Goal: Task Accomplishment & Management: Manage account settings

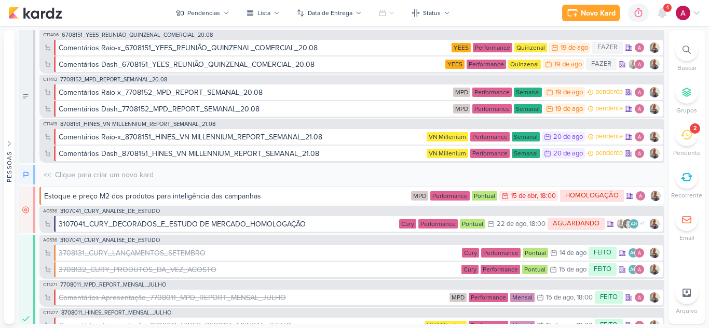
scroll to position [82, 0]
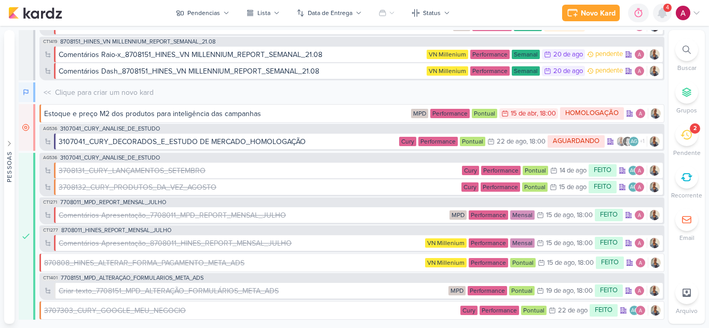
click at [662, 16] on icon at bounding box center [662, 12] width 8 height 9
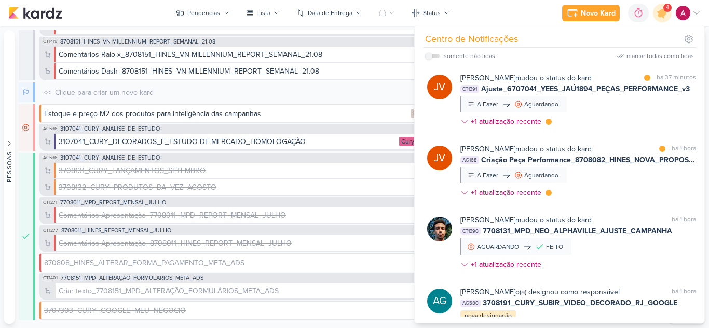
click at [593, 116] on div "Joney Viana mudou o status do kard marcar como lida há 37 minutos CT1391 Ajuste…" at bounding box center [577, 102] width 235 height 59
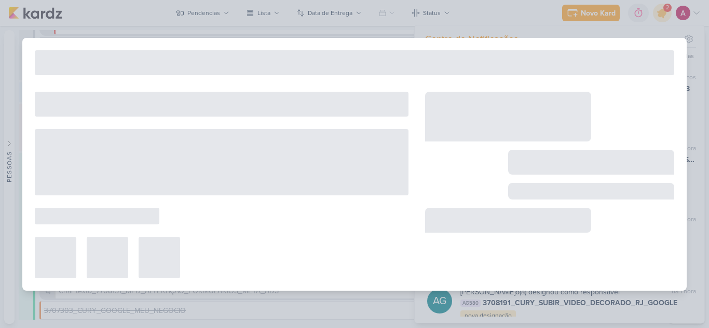
type input "Ajuste_6707041_YEES_JAÚ1894_PEÇAS_PERFORMANCE_v3"
type input "19 de agosto de 2025 às 18:00"
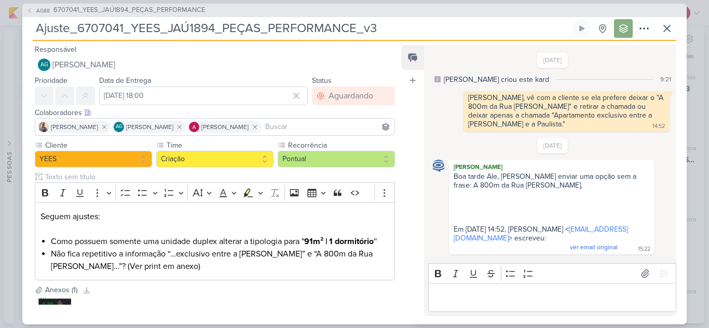
scroll to position [116, 0]
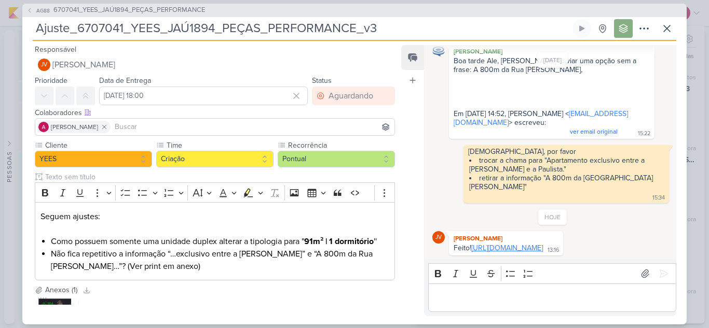
click at [504, 244] on link "https://drive.google.com/drive/folders/1fXb--IJ9hSTFi7xTZo_WVvaiYR_21ilP?usp=sh…" at bounding box center [507, 248] width 72 height 9
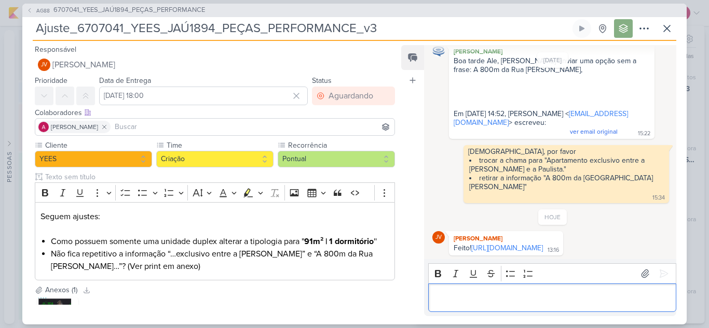
click at [511, 288] on div "Editor editing area: main" at bounding box center [552, 298] width 248 height 29
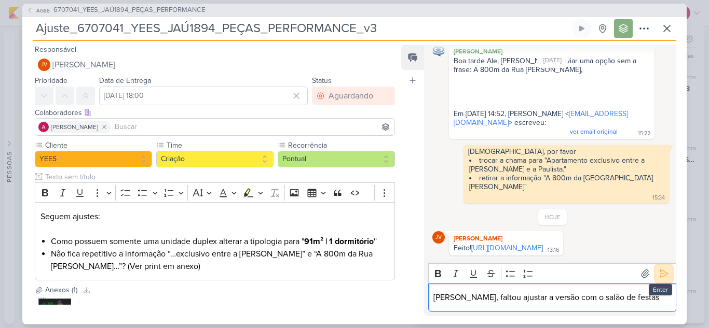
click at [660, 276] on icon at bounding box center [664, 274] width 8 height 8
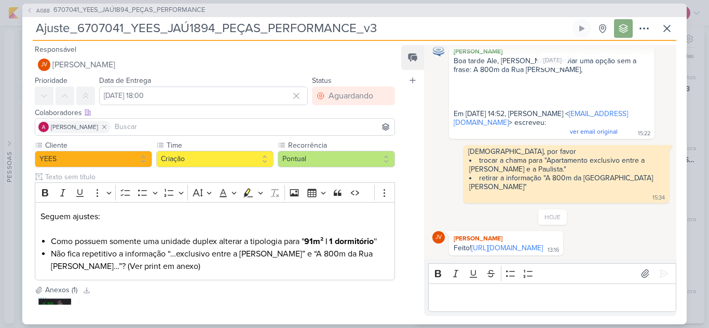
scroll to position [136, 0]
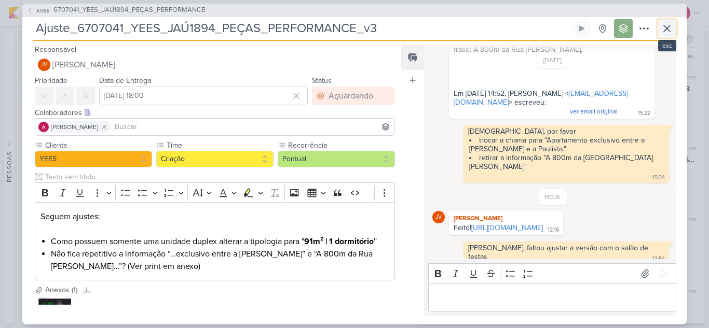
click at [672, 30] on icon at bounding box center [666, 28] width 12 height 12
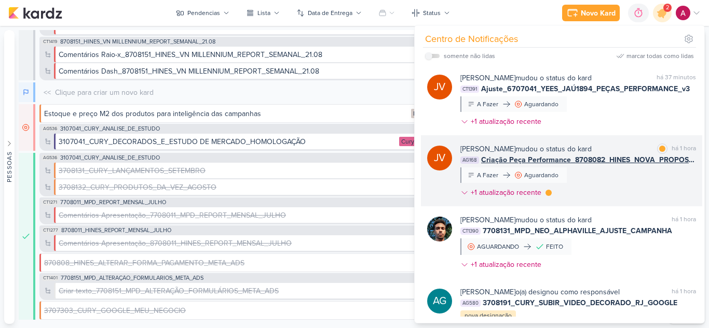
click at [637, 182] on div "Joney Viana mudou o status do kard marcar como lida há 1 hora AG168 Criação Peç…" at bounding box center [577, 173] width 235 height 59
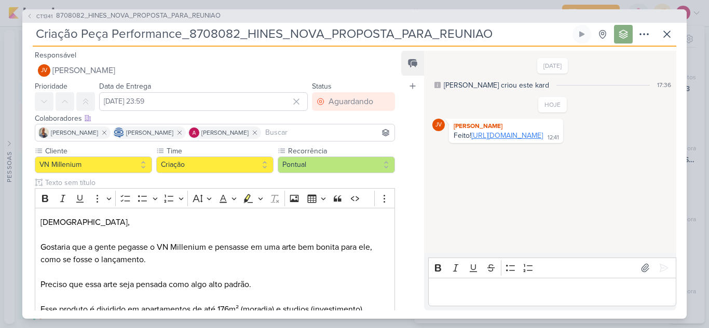
click at [506, 140] on link "https://drive.google.com/drive/folders/1KKpyupyhIFLyITyjtcH1aJ5tLmND9GYq?usp=sh…" at bounding box center [507, 135] width 72 height 9
click at [668, 31] on icon at bounding box center [666, 34] width 12 height 12
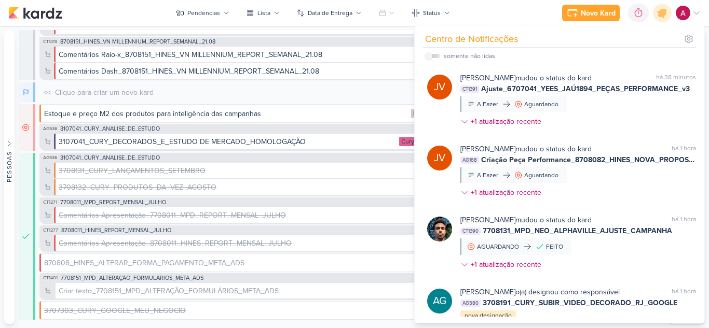
click at [664, 22] on div "Novo Kard Ctrl + k 0h0m Sessão desligada... Hoje 0h0m Semana 0h0m Mês 0h0m" at bounding box center [354, 13] width 692 height 26
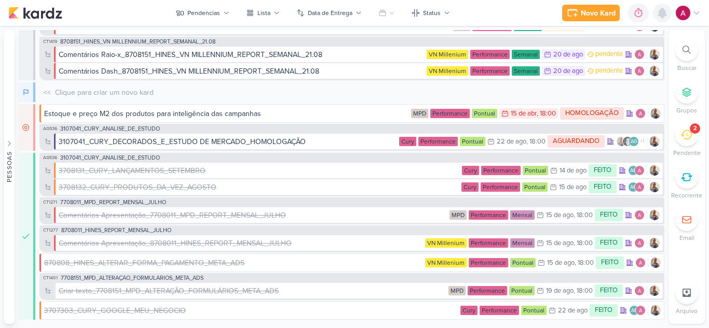
click at [663, 15] on icon at bounding box center [662, 12] width 8 height 9
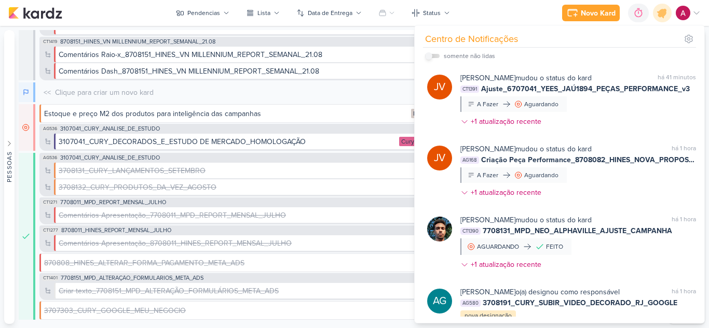
click at [428, 57] on input "checkbox" at bounding box center [428, 55] width 7 height 7
checkbox input "true"
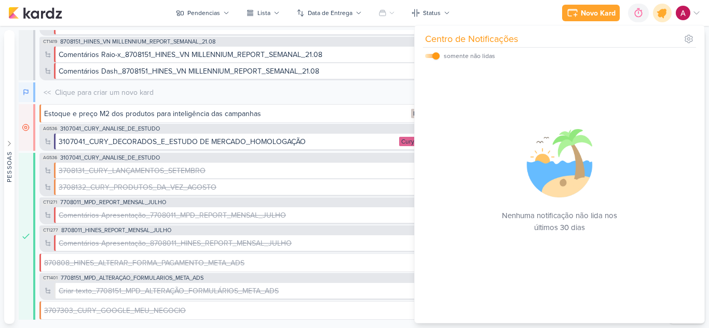
click at [663, 11] on icon at bounding box center [662, 13] width 12 height 12
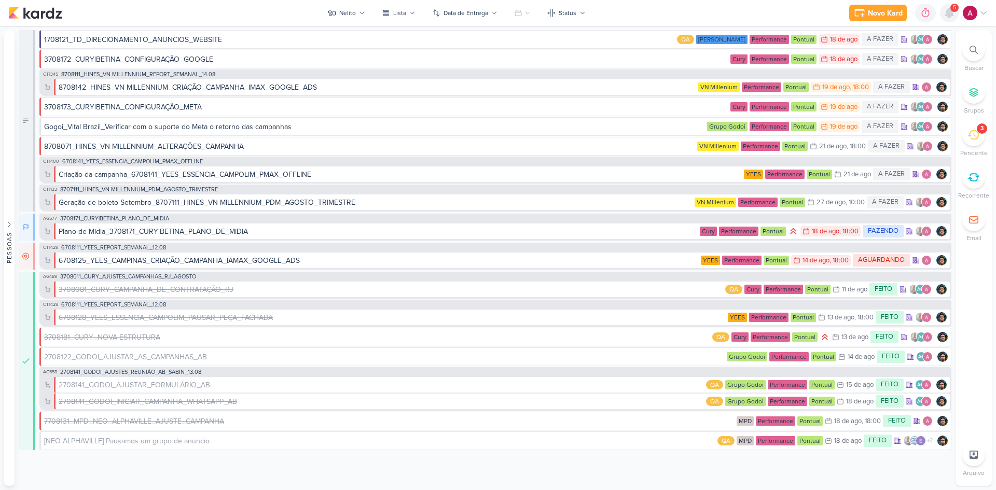
click at [950, 18] on icon at bounding box center [949, 12] width 8 height 9
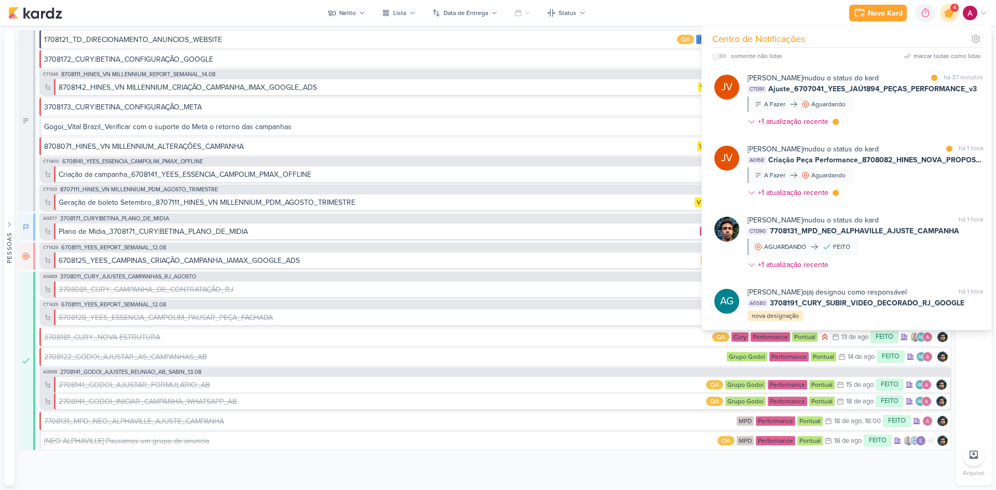
click at [947, 14] on icon at bounding box center [949, 13] width 12 height 12
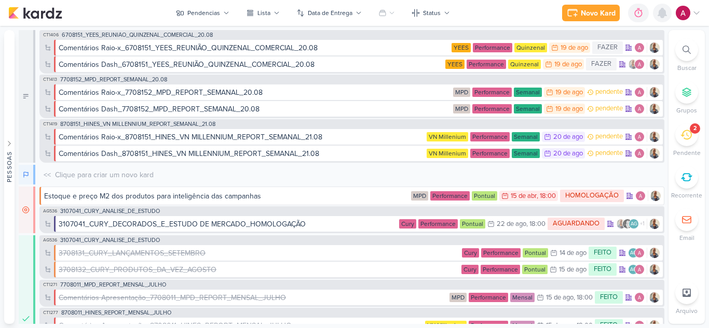
click at [661, 16] on icon at bounding box center [662, 12] width 8 height 9
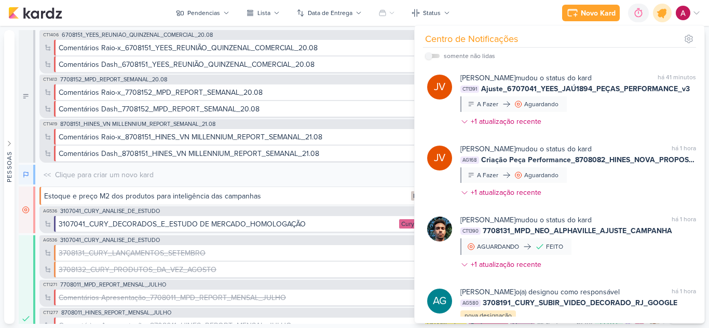
click at [661, 16] on icon at bounding box center [662, 13] width 12 height 12
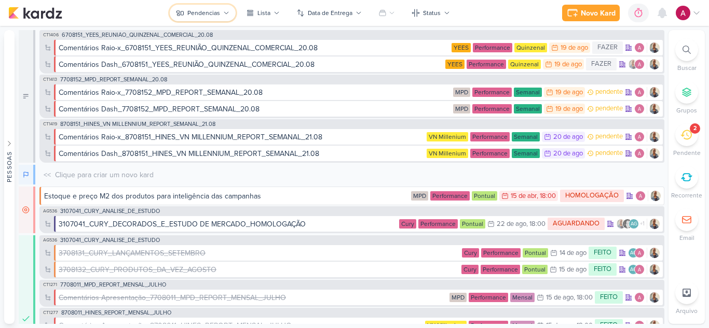
click at [206, 15] on div "Pendencias" at bounding box center [203, 12] width 33 height 9
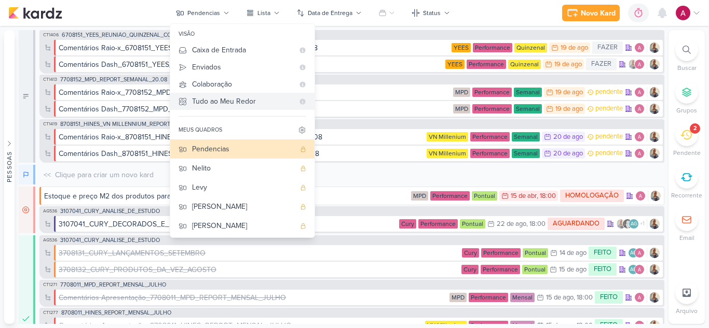
click at [251, 106] on div "Tudo ao Meu Redor" at bounding box center [243, 101] width 102 height 11
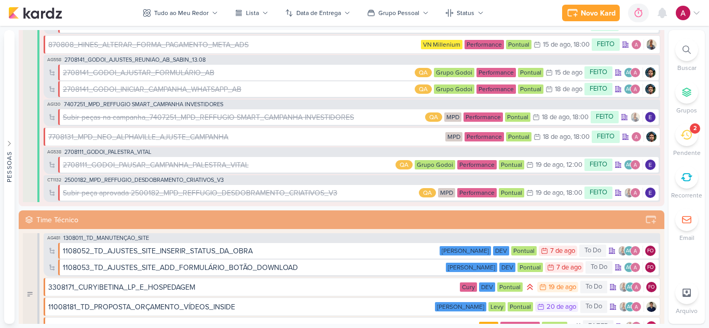
scroll to position [1712, 0]
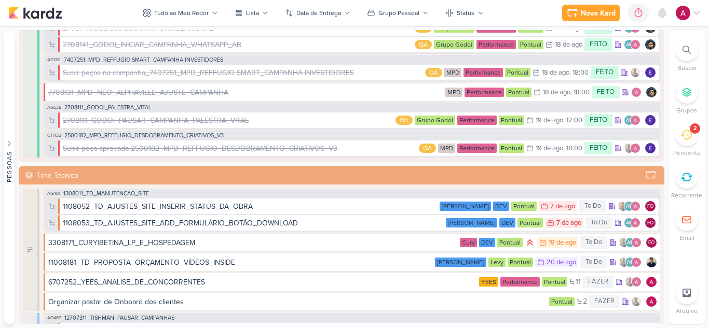
click at [686, 47] on icon at bounding box center [686, 50] width 8 height 8
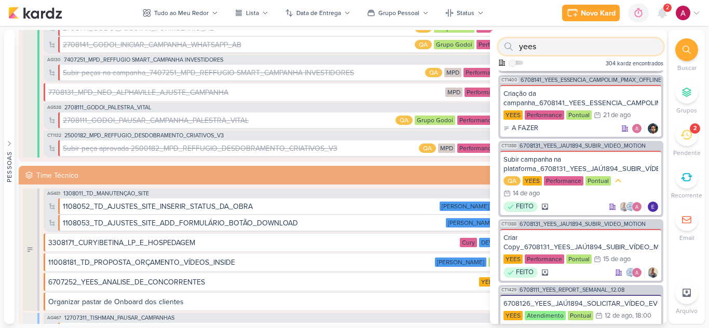
scroll to position [156, 0]
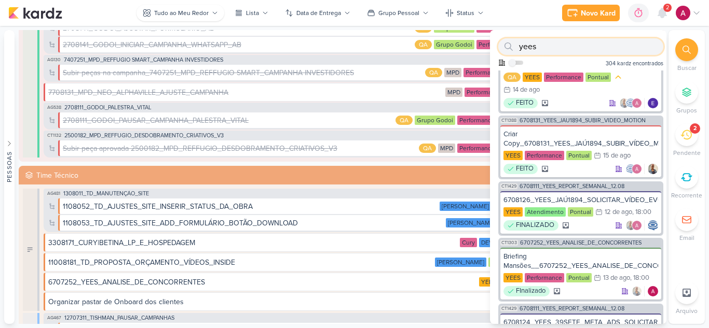
type input "yees"
click at [175, 13] on div "Tudo ao Meu Redor" at bounding box center [181, 12] width 54 height 9
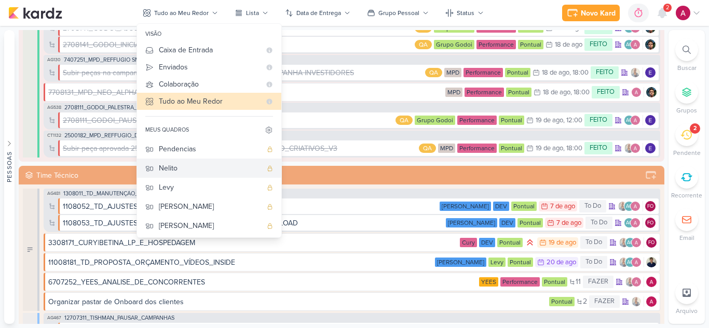
click at [184, 170] on div "Nelito" at bounding box center [210, 168] width 103 height 11
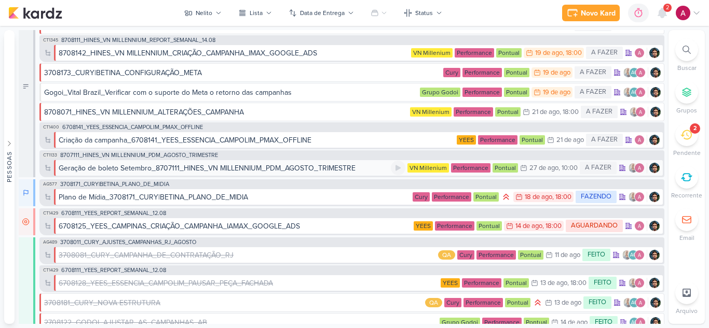
scroll to position [52, 0]
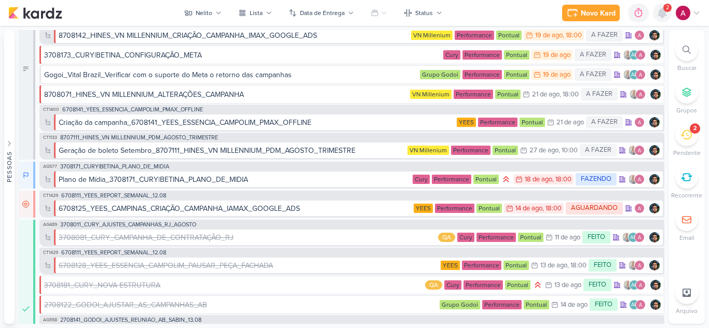
click at [661, 13] on icon at bounding box center [662, 12] width 8 height 9
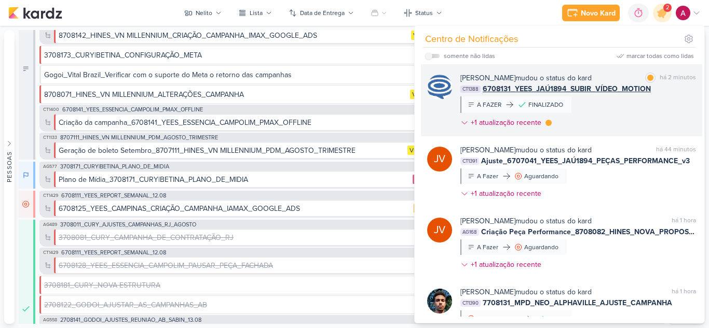
click at [608, 106] on div "Caroline Traven De Andrade mudou o status do kard marcar como lida há 2 minutos…" at bounding box center [577, 103] width 235 height 60
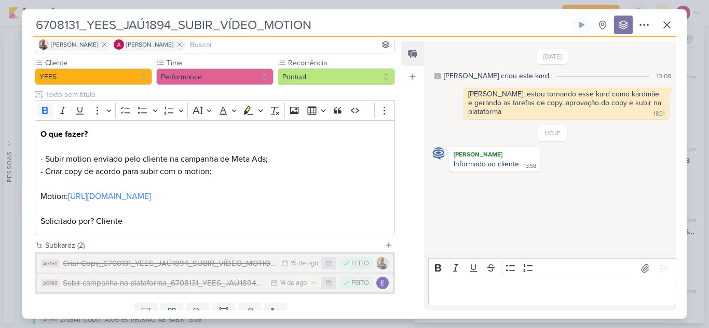
scroll to position [0, 0]
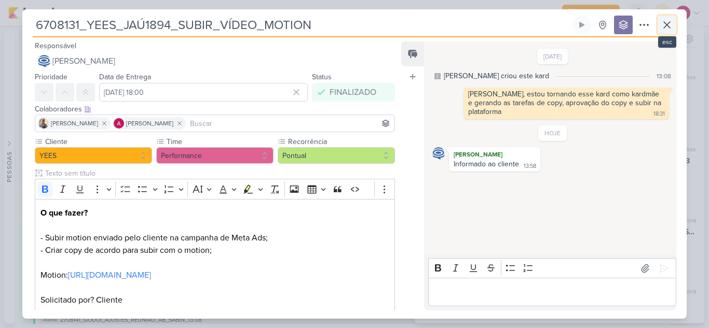
click at [672, 25] on icon at bounding box center [666, 25] width 12 height 12
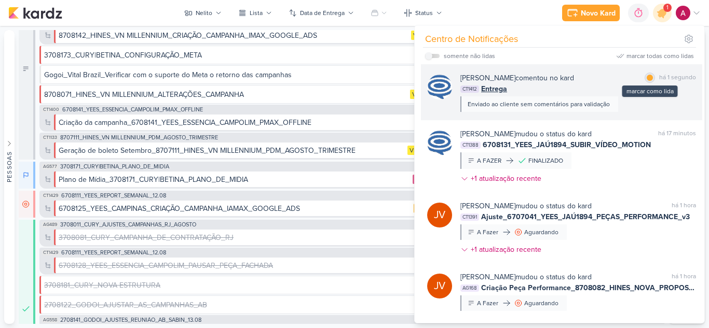
click at [649, 79] on div "marcar como lida" at bounding box center [649, 78] width 10 height 10
click at [642, 104] on div "Caroline Traven De Andrade comentou no kard marcar como não lida há 14 minutos …" at bounding box center [577, 92] width 235 height 39
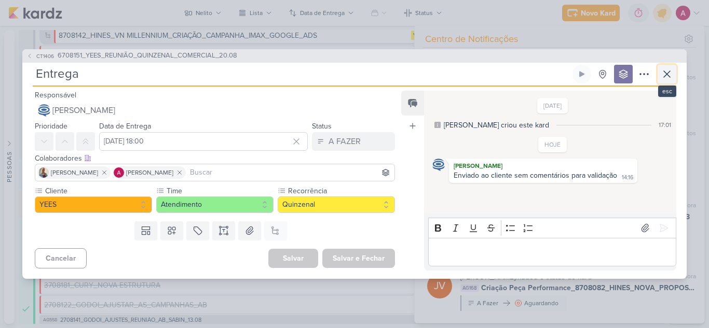
click at [667, 74] on icon at bounding box center [666, 74] width 6 height 6
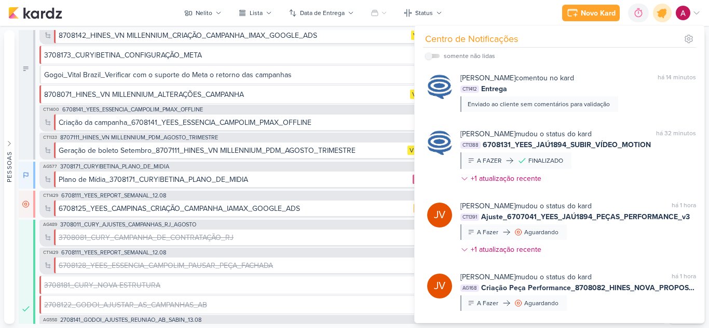
click at [660, 9] on icon at bounding box center [662, 13] width 18 height 18
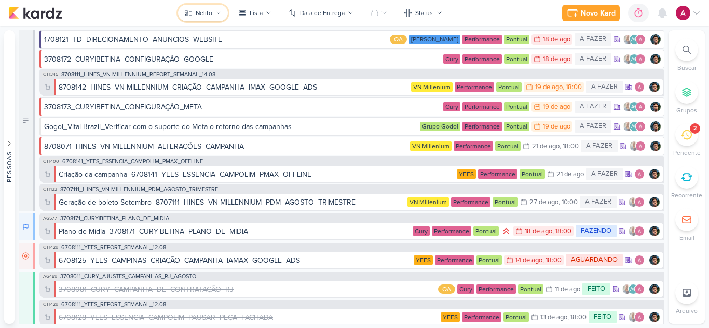
click at [194, 7] on button "Nelito" at bounding box center [203, 13] width 50 height 17
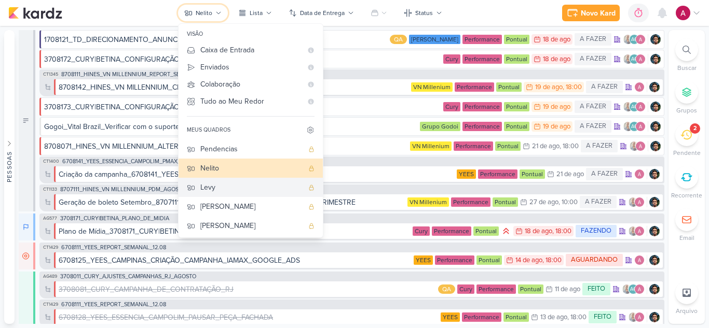
scroll to position [39, 0]
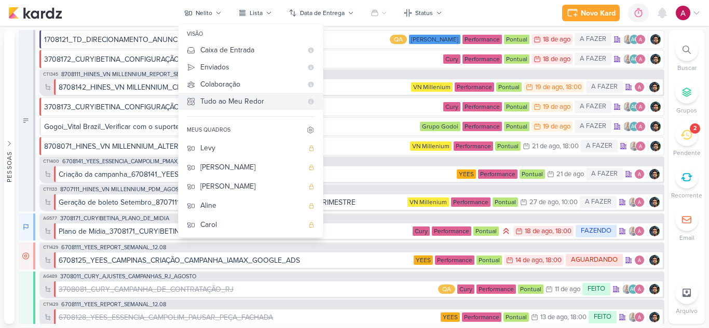
click at [238, 100] on div "Tudo ao Meu Redor" at bounding box center [251, 101] width 102 height 11
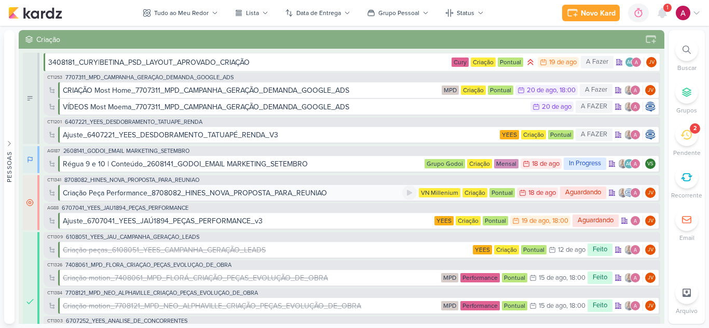
click at [208, 194] on div "Criação Peça Performance_8708082_HINES_NOVA_PROPOSTA_PARA_REUNIAO" at bounding box center [195, 193] width 264 height 11
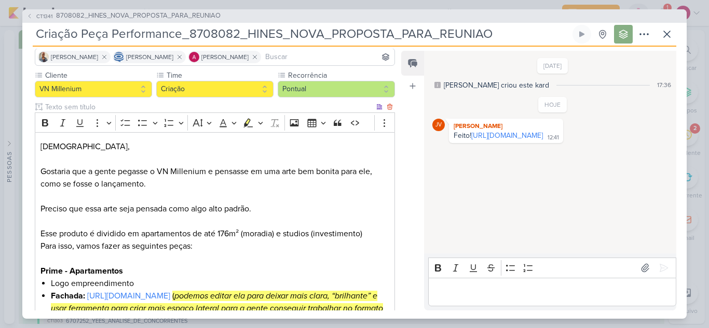
scroll to position [259, 0]
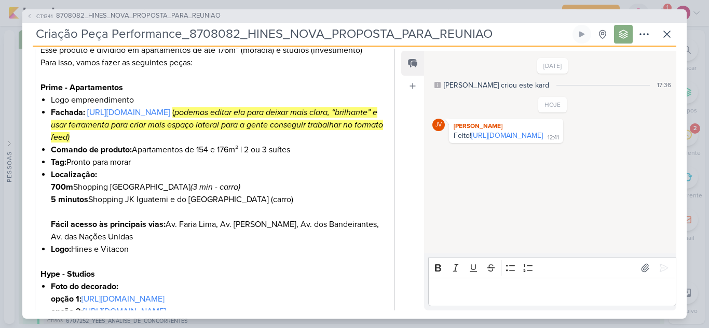
click at [475, 286] on p "Editor editing area: main" at bounding box center [551, 292] width 237 height 12
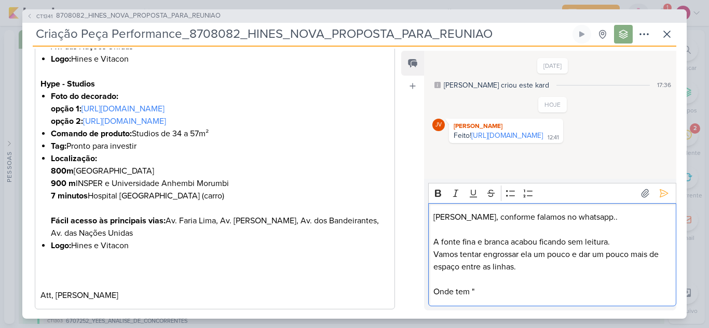
scroll to position [467, 0]
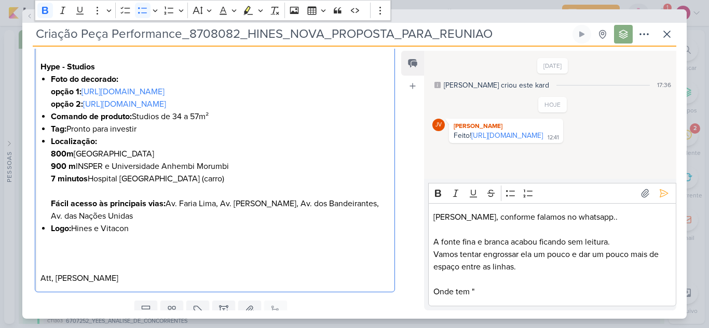
drag, startPoint x: 50, startPoint y: 202, endPoint x: 268, endPoint y: 203, distance: 218.4
click at [268, 203] on div "Jôney, Gostaria que a gente pegasse o VN Millenium e pensasse em uma arte bem b…" at bounding box center [215, 16] width 360 height 551
copy span "7 minutos Hospital Vila Nova Star e Blanc Hospital (carro)"
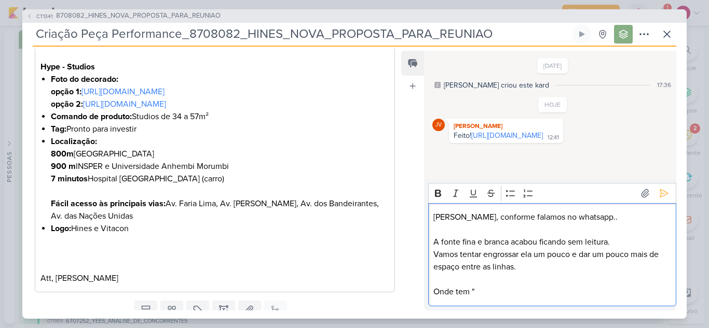
click at [503, 294] on p "Onde tem "" at bounding box center [551, 292] width 237 height 12
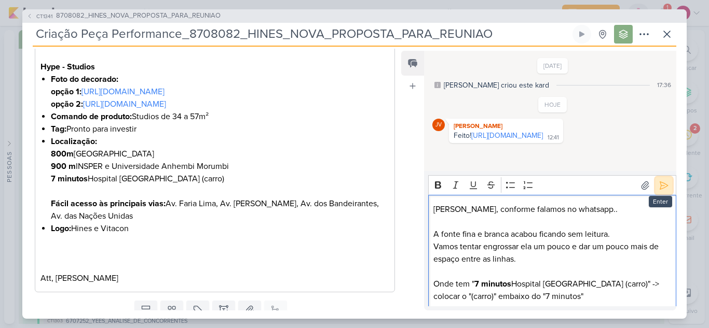
click at [661, 185] on icon at bounding box center [663, 186] width 10 height 10
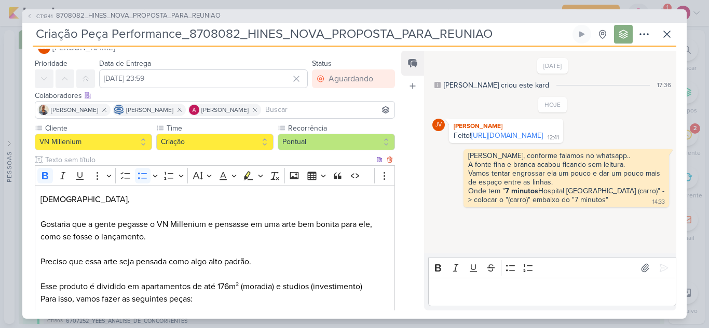
scroll to position [0, 0]
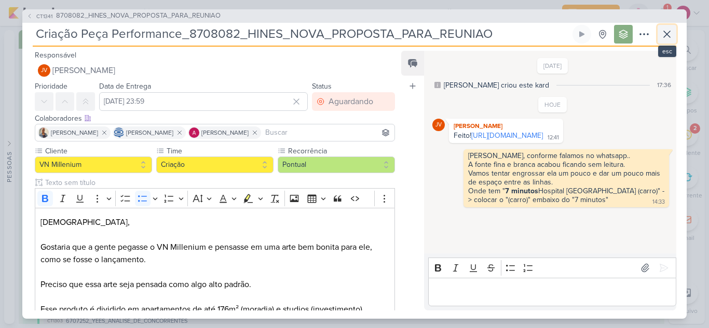
click at [661, 39] on icon at bounding box center [666, 34] width 12 height 12
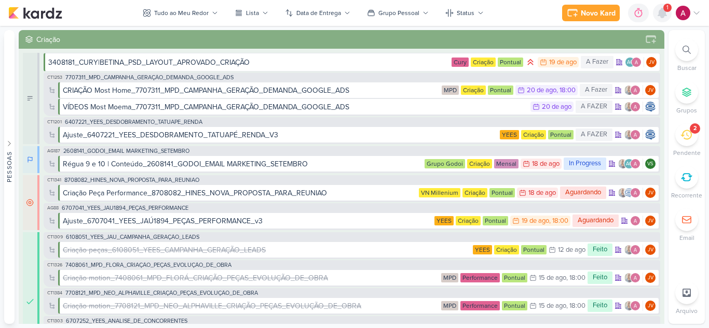
click at [662, 14] on icon at bounding box center [662, 12] width 8 height 9
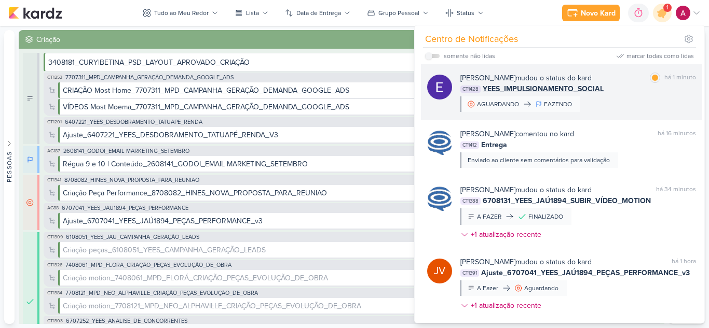
click at [627, 96] on div "Eduardo Quaresma mudou o status do kard marcar como lida há 1 minuto CT1428 YEE…" at bounding box center [577, 92] width 235 height 39
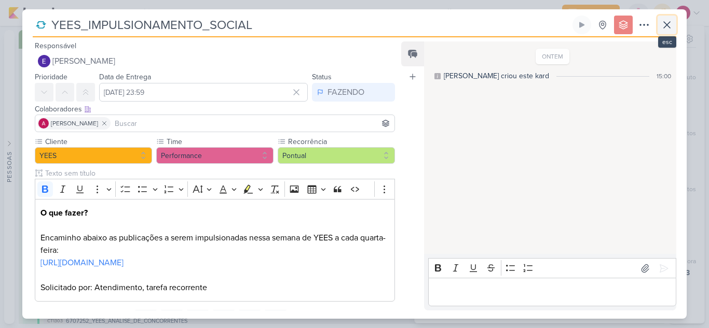
click at [664, 29] on icon at bounding box center [666, 25] width 12 height 12
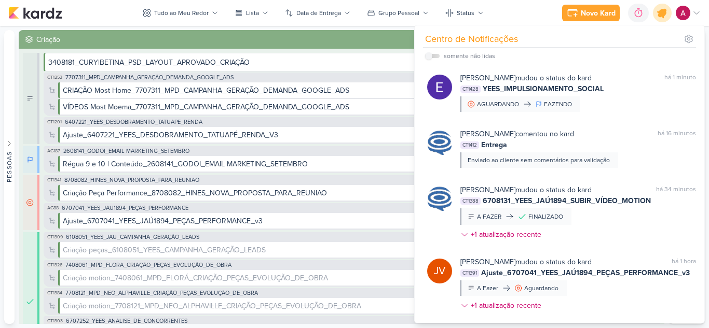
click at [663, 17] on icon at bounding box center [662, 13] width 12 height 12
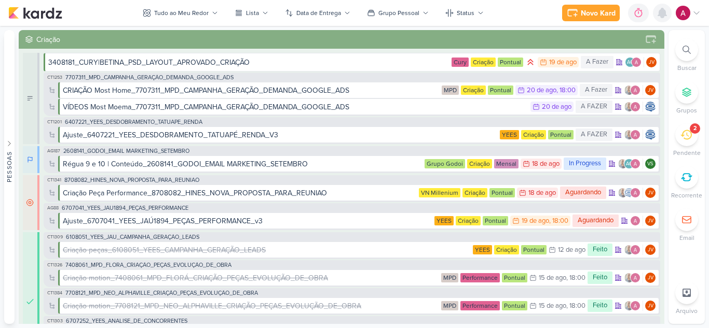
click at [666, 18] on icon at bounding box center [662, 13] width 12 height 12
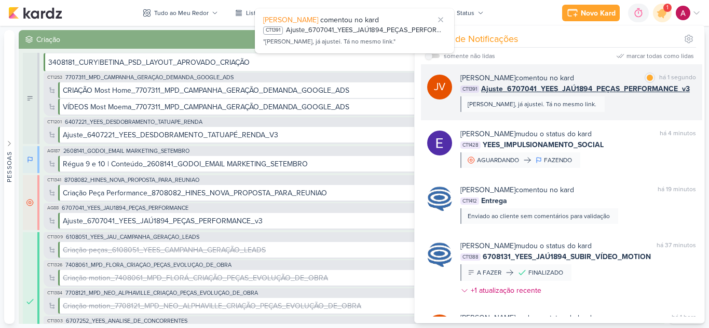
click at [608, 104] on div "Joney Viana comentou no kard marcar como lida há 1 segundo CT1391 Ajuste_670704…" at bounding box center [577, 92] width 235 height 39
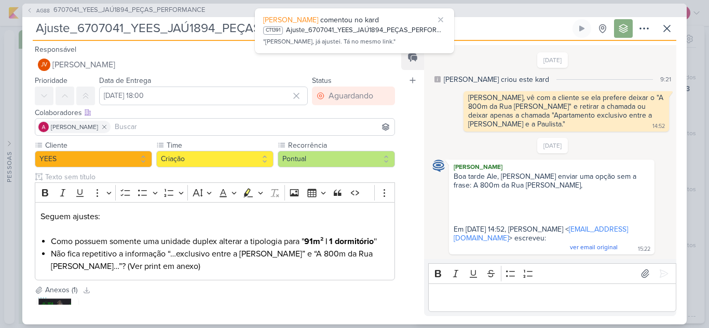
scroll to position [167, 0]
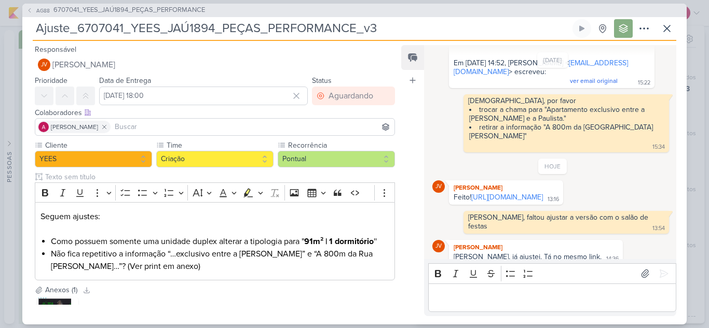
drag, startPoint x: 525, startPoint y: 195, endPoint x: 398, endPoint y: 66, distance: 180.5
click at [525, 195] on link "https://drive.google.com/drive/folders/1fXb--IJ9hSTFi7xTZo_WVvaiYR_21ilP?usp=sh…" at bounding box center [507, 197] width 72 height 9
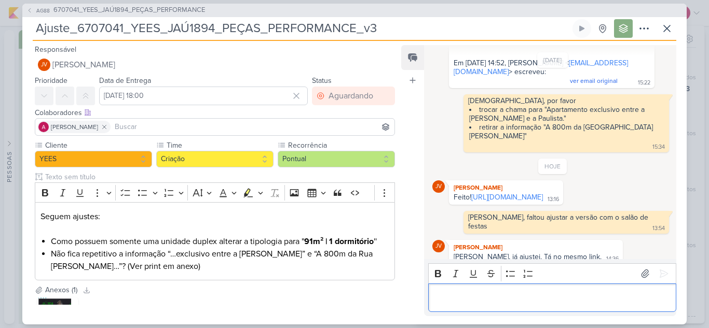
click at [523, 296] on p "Editor editing area: main" at bounding box center [551, 298] width 237 height 12
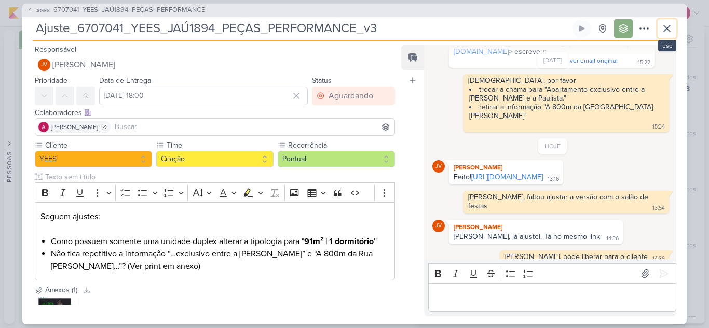
click at [658, 31] on button at bounding box center [666, 28] width 19 height 19
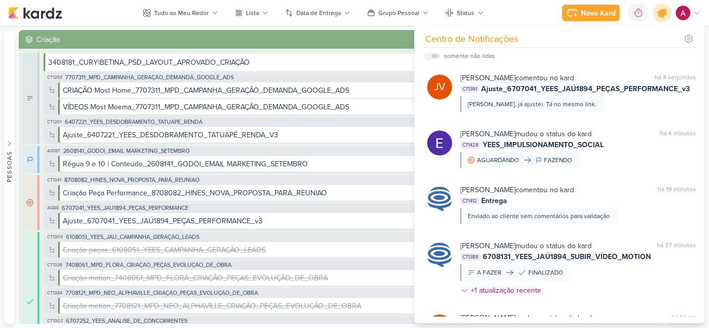
click at [656, 10] on icon at bounding box center [662, 13] width 18 height 18
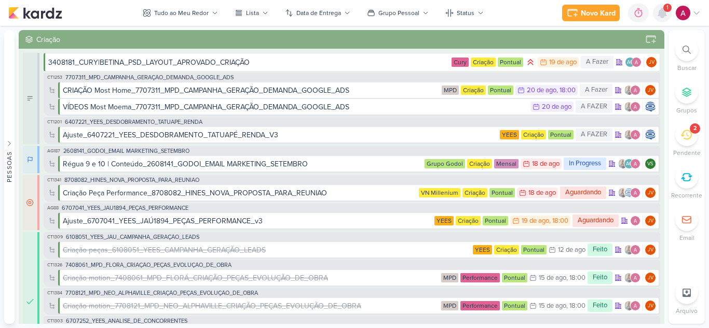
click at [662, 15] on icon at bounding box center [662, 12] width 8 height 9
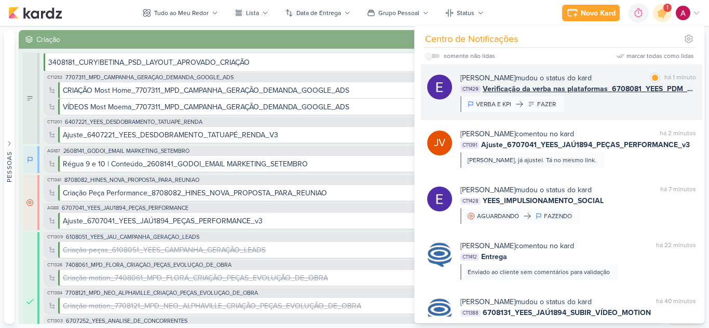
click at [601, 108] on div "Eduardo Quaresma mudou o status do kard marcar como lida há 1 minuto CT1429 Ver…" at bounding box center [577, 92] width 235 height 39
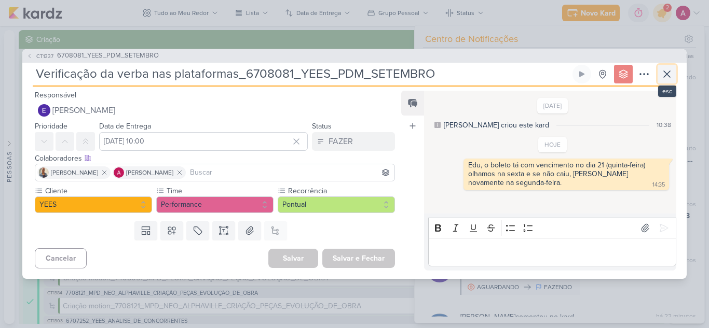
click at [663, 75] on icon at bounding box center [666, 74] width 12 height 12
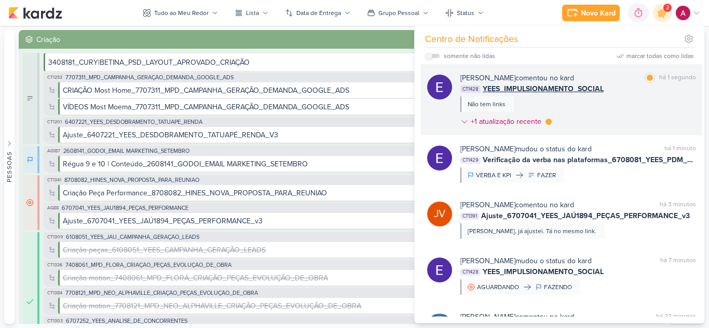
click at [640, 103] on div "Eduardo Quaresma comentou no kard marcar como lida há 1 segundo CT1428 YEES_IMP…" at bounding box center [577, 102] width 235 height 59
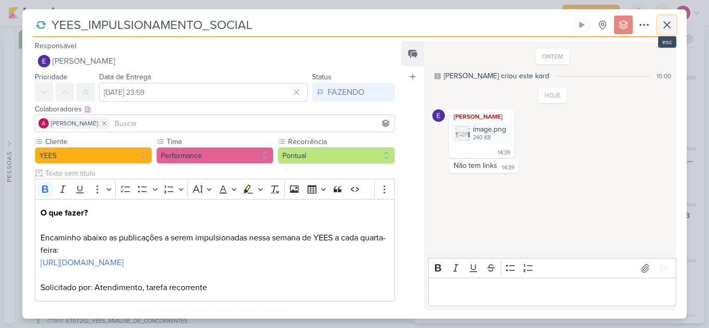
click at [663, 27] on icon at bounding box center [666, 25] width 12 height 12
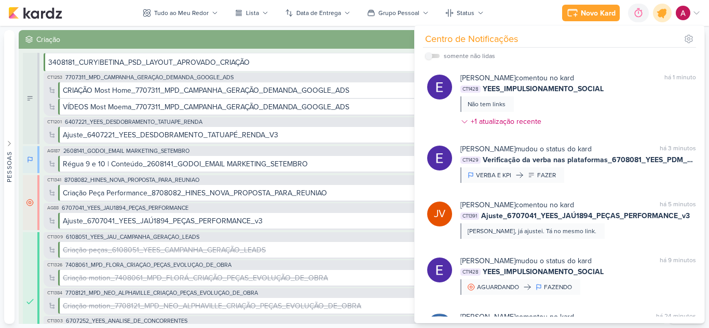
click at [656, 17] on div at bounding box center [662, 13] width 26 height 26
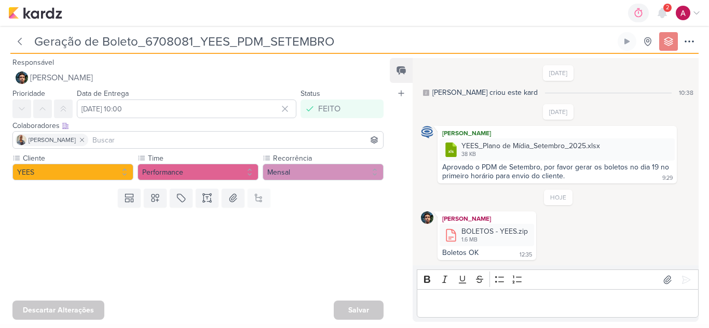
scroll to position [71, 0]
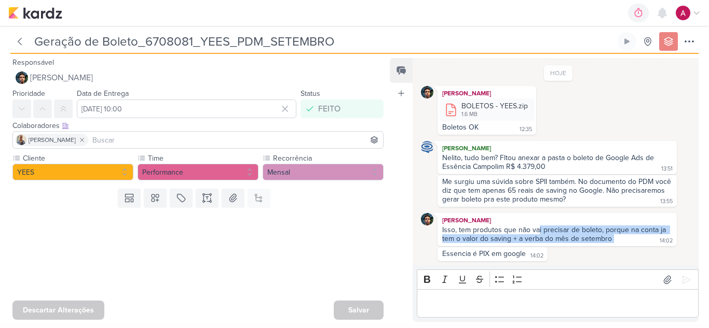
drag, startPoint x: 536, startPoint y: 230, endPoint x: 611, endPoint y: 246, distance: 75.8
click at [611, 246] on div "Nelito Junior Isso, tem produtos que não vai precisar de boleto, porque na cont…" at bounding box center [556, 229] width 239 height 33
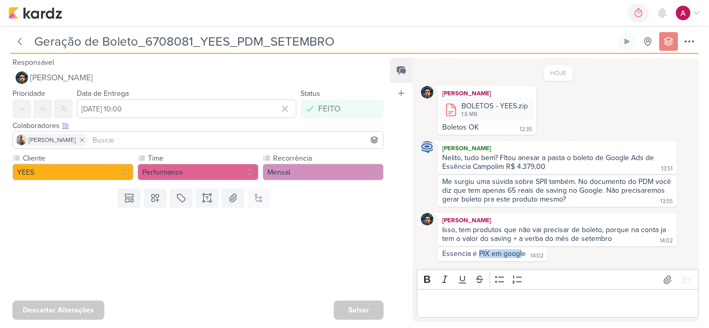
drag, startPoint x: 479, startPoint y: 255, endPoint x: 522, endPoint y: 256, distance: 43.1
click at [522, 256] on div "Essencia é PIX em google" at bounding box center [484, 254] width 84 height 9
click at [562, 257] on div "Essencia é PIX em google 14:02 14:02" at bounding box center [558, 254] width 274 height 14
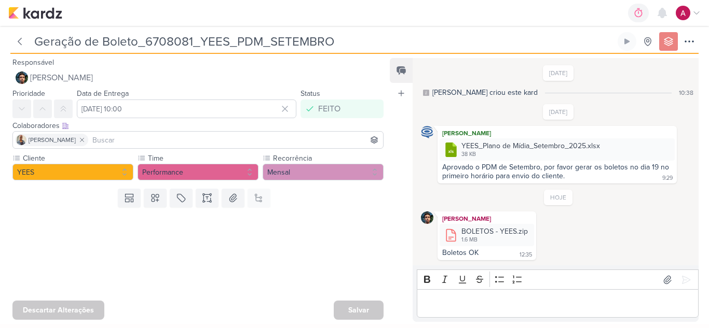
scroll to position [126, 0]
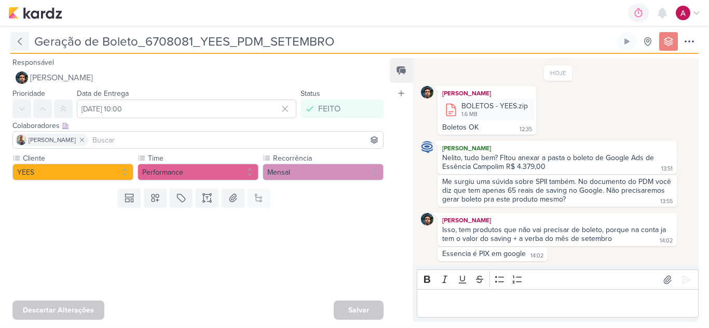
click at [20, 46] on icon at bounding box center [20, 41] width 10 height 10
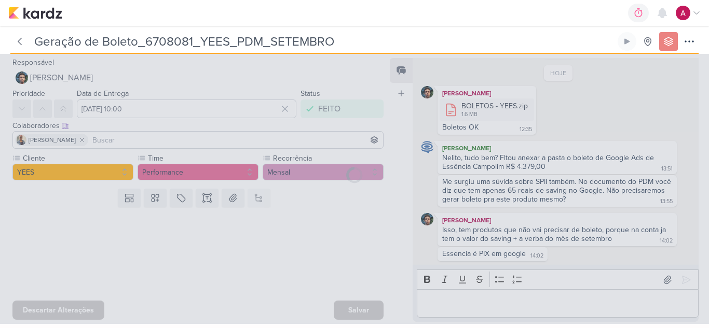
type input "6708081_YEES_PDM_SETEMBRO"
type input "[DATE] 18:00"
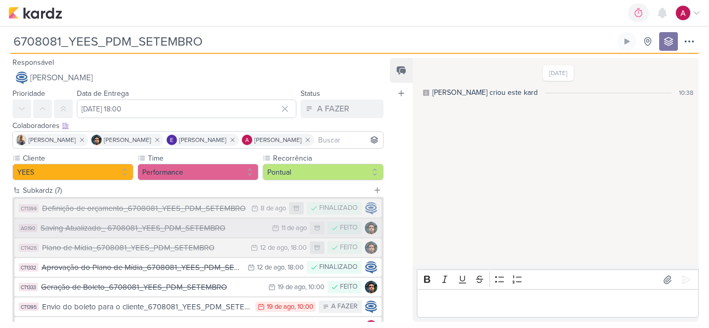
click at [165, 230] on div "Saving Atualizado_ 6708081_YEES_PDM_SETEMBRO" at bounding box center [153, 229] width 226 height 12
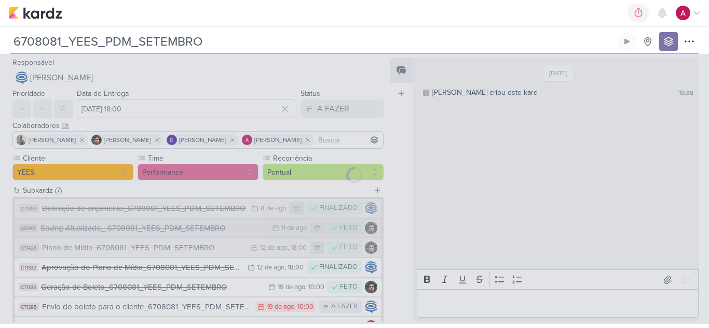
type input "Saving Atualizado_ 6708081_YEES_PDM_SETEMBRO"
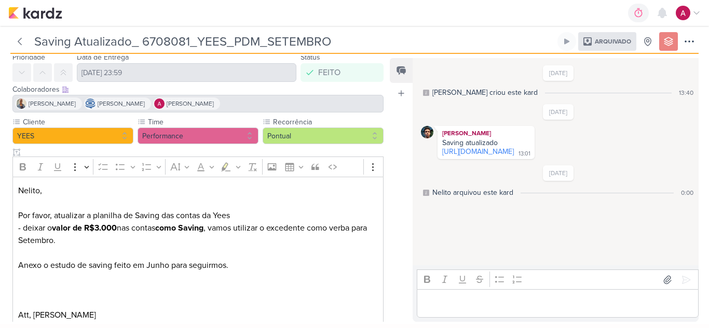
scroll to position [52, 0]
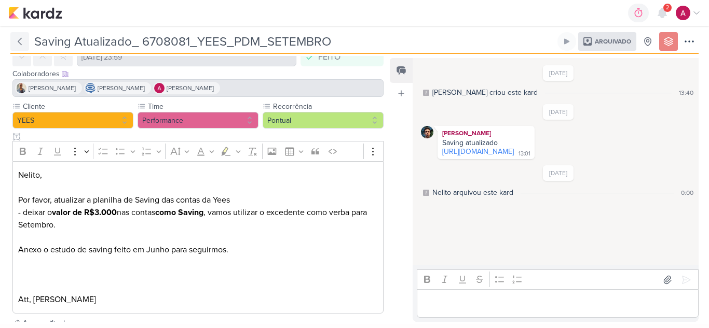
click at [19, 42] on icon at bounding box center [19, 41] width 3 height 7
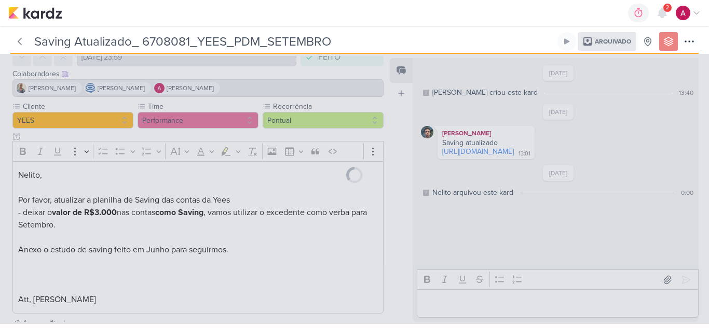
type input "6708081_YEES_PDM_SETEMBRO"
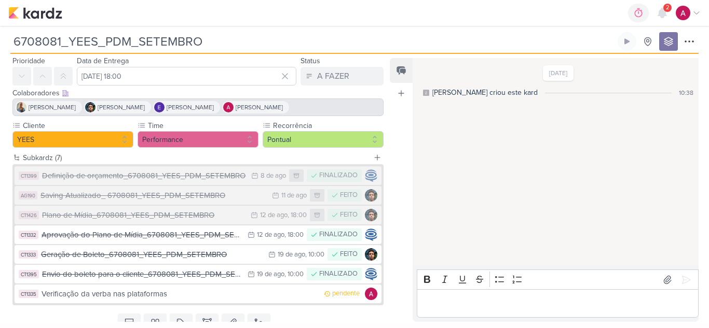
scroll to position [73, 0]
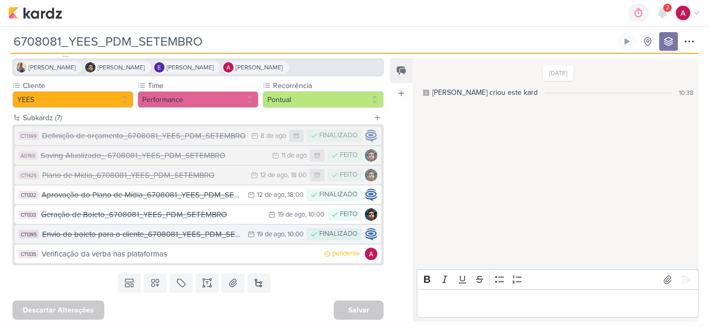
click at [196, 234] on div "Envio do boleto para o cliente_6708081_YEES_PDM_SETEMBRO" at bounding box center [142, 235] width 200 height 12
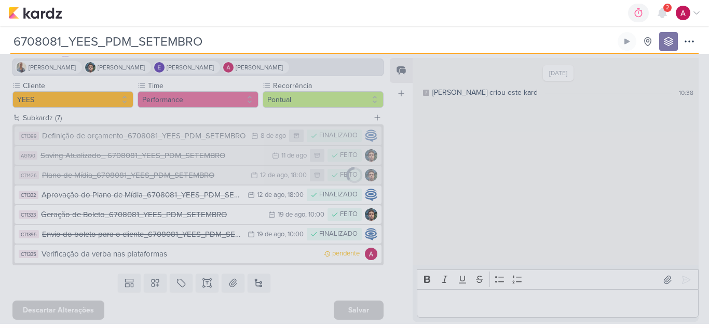
type input "Envio do boleto para o cliente_6708081_YEES_PDM_SETEMBRO"
type input "19 de agosto de 2025 às 10:00"
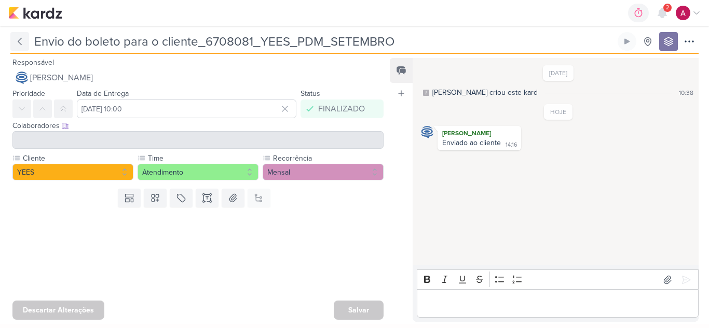
click at [20, 41] on icon at bounding box center [20, 41] width 10 height 10
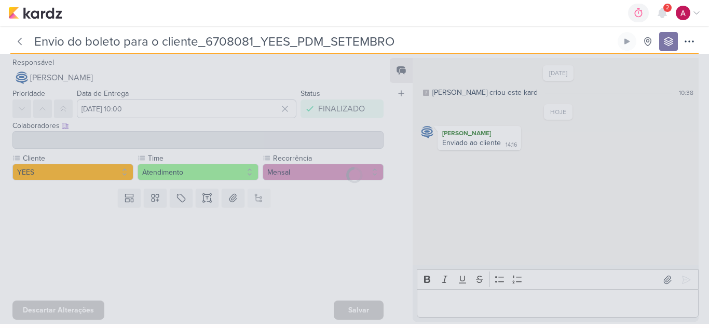
type input "6708081_YEES_PDM_SETEMBRO"
type input "[DATE] 18:00"
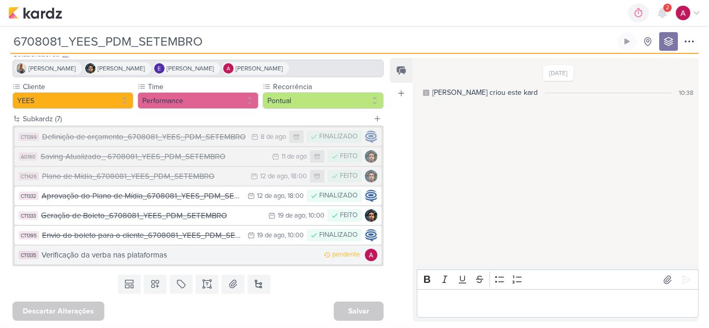
scroll to position [73, 0]
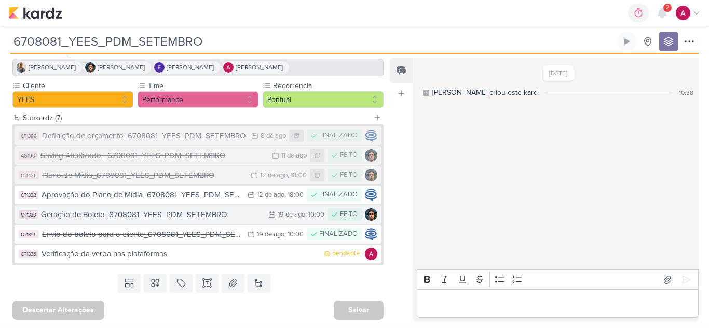
click at [238, 217] on div "Geração de Boleto_6708081_YEES_PDM_SETEMBRO" at bounding box center [152, 215] width 222 height 12
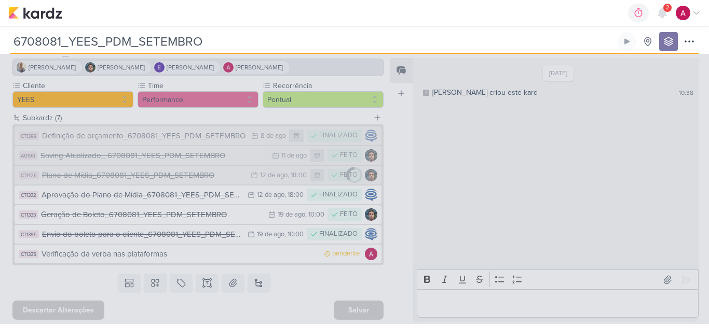
type input "Geração de Boleto_6708081_YEES_PDM_SETEMBRO"
type input "19 de agosto de 2025 às 10:00"
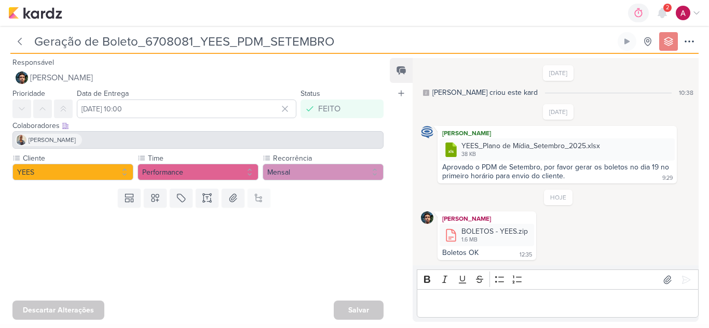
scroll to position [181, 0]
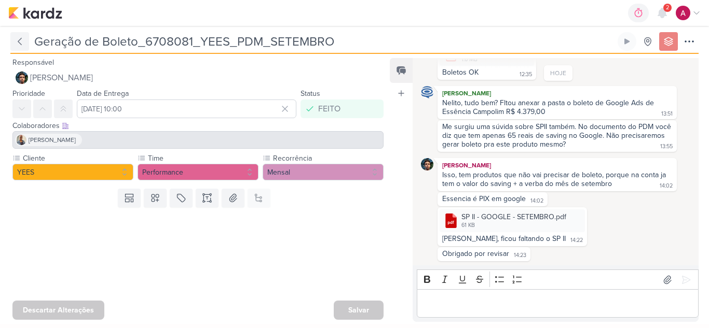
click at [18, 43] on icon at bounding box center [20, 41] width 10 height 10
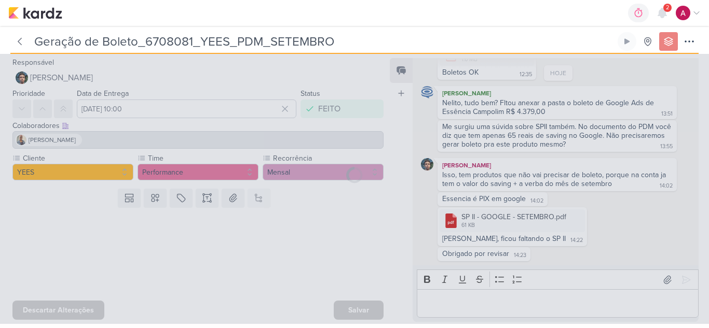
type input "6708081_YEES_PDM_SETEMBRO"
type input "[DATE] 18:00"
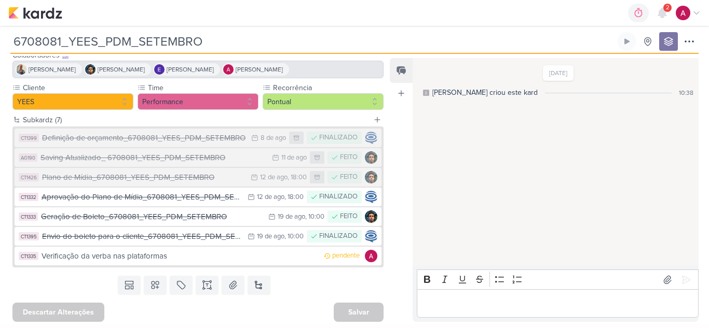
scroll to position [73, 0]
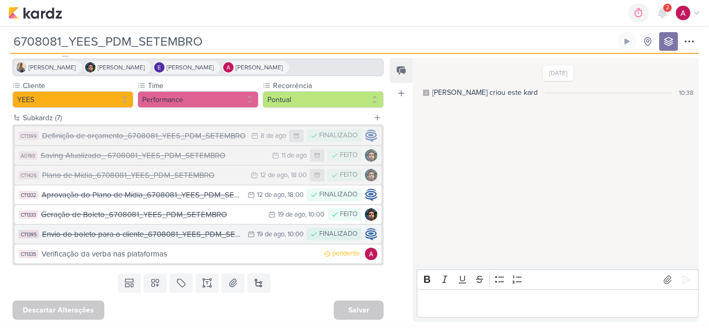
click at [202, 236] on div "Envio do boleto para o cliente_6708081_YEES_PDM_SETEMBRO" at bounding box center [142, 235] width 200 height 12
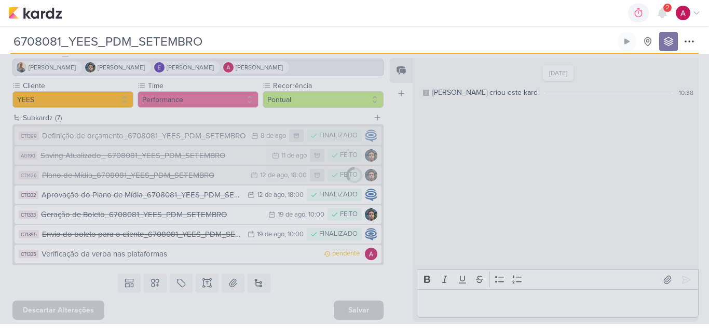
type input "Envio do boleto para o cliente_6708081_YEES_PDM_SETEMBRO"
type input "19 de agosto de 2025 às 10:00"
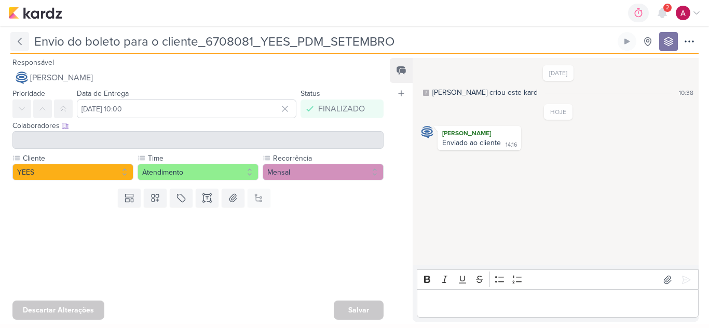
click at [18, 38] on icon at bounding box center [20, 41] width 10 height 10
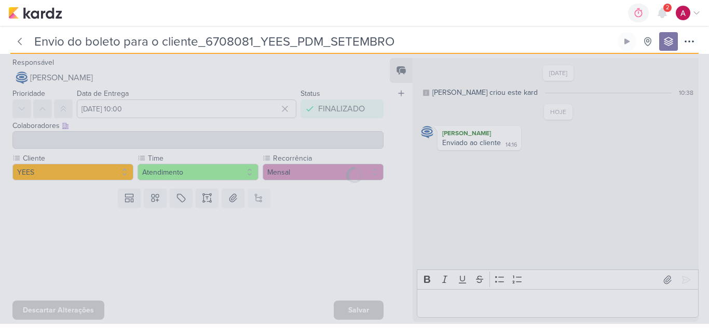
type input "6708081_YEES_PDM_SETEMBRO"
type input "[DATE] 18:00"
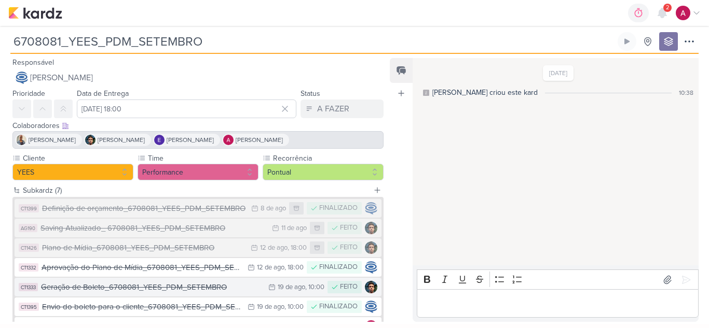
click at [239, 289] on div "Geração de Boleto_6708081_YEES_PDM_SETEMBRO" at bounding box center [152, 288] width 222 height 12
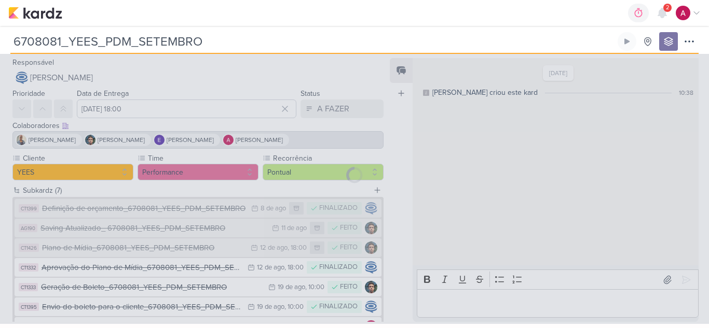
type input "Geração de Boleto_6708081_YEES_PDM_SETEMBRO"
type input "19 de agosto de 2025 às 10:00"
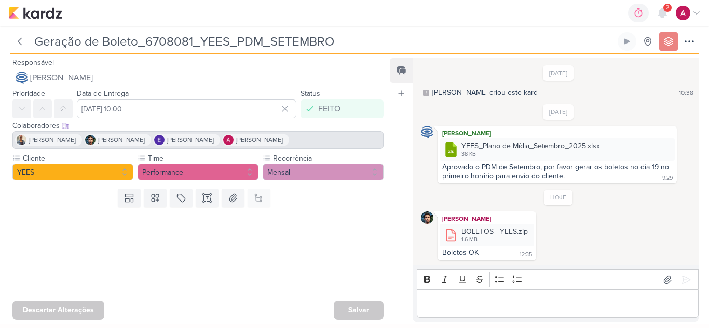
scroll to position [181, 0]
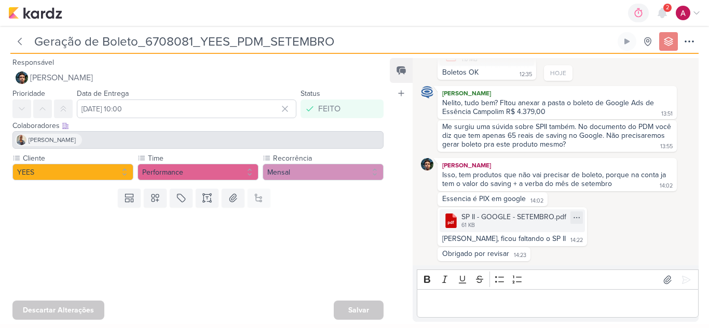
click at [518, 223] on div "SP II - GOOGLE - SETEMBRO.pdf" at bounding box center [513, 217] width 105 height 11
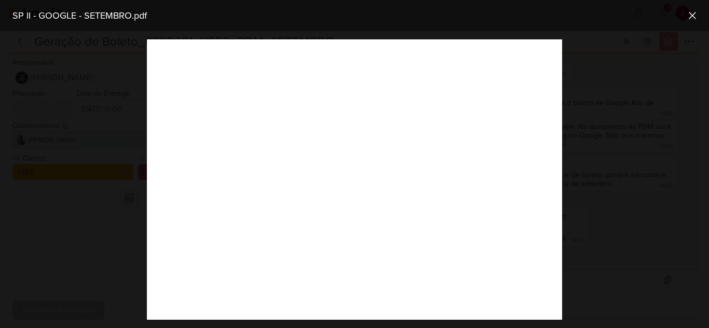
click at [601, 210] on div at bounding box center [354, 179] width 709 height 297
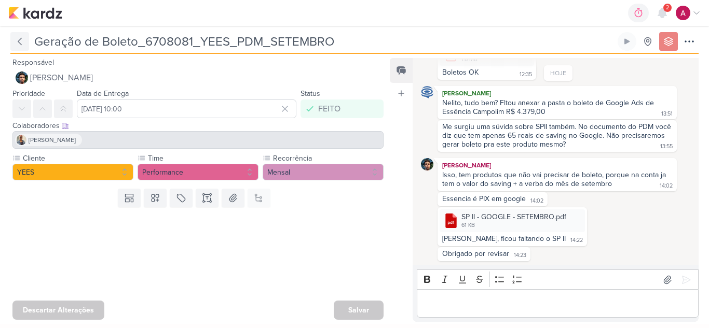
click at [26, 48] on button at bounding box center [19, 41] width 19 height 19
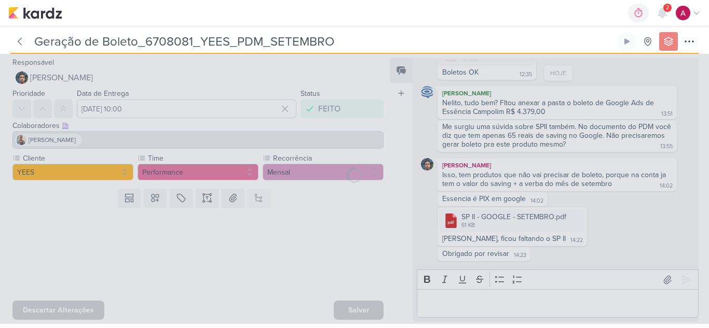
type input "6708081_YEES_PDM_SETEMBRO"
type input "[DATE] 18:00"
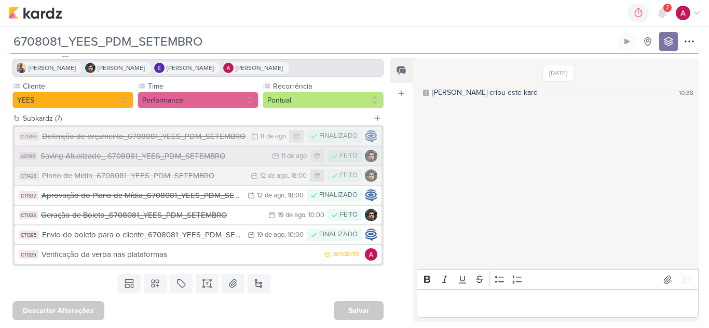
scroll to position [73, 0]
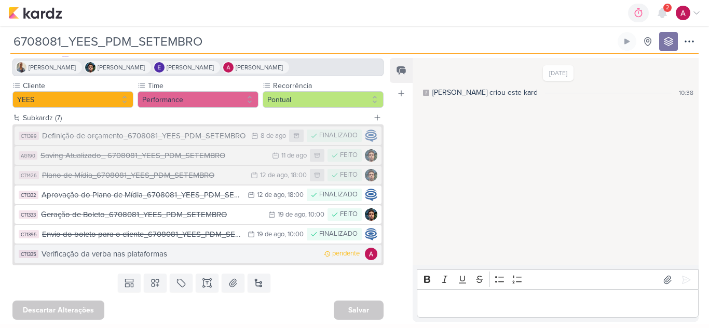
click at [305, 256] on div "Verificação da verba nas plataformas" at bounding box center [179, 254] width 277 height 12
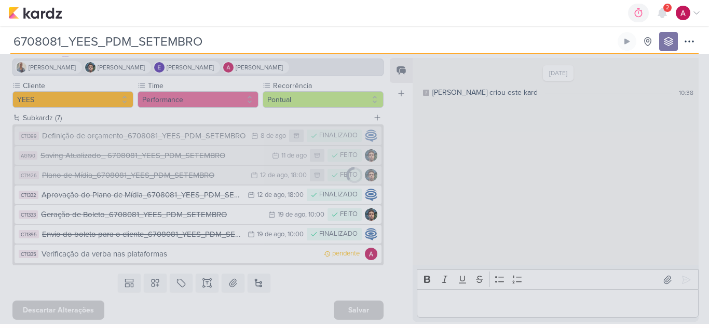
type input "Verificação da verba nas plataformas"
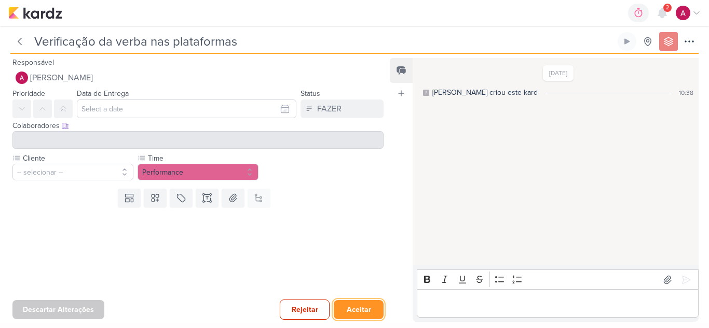
click at [344, 311] on button "Aceitar" at bounding box center [359, 309] width 50 height 19
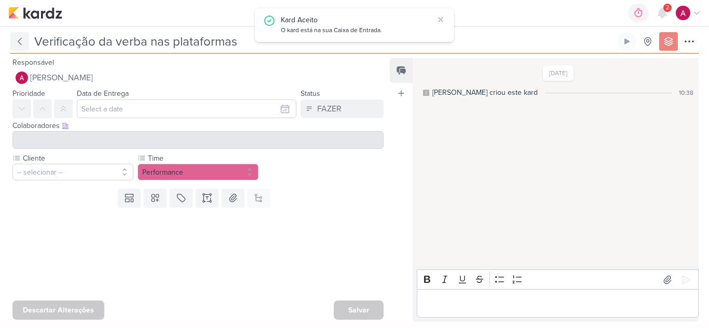
click at [21, 39] on icon at bounding box center [20, 41] width 10 height 10
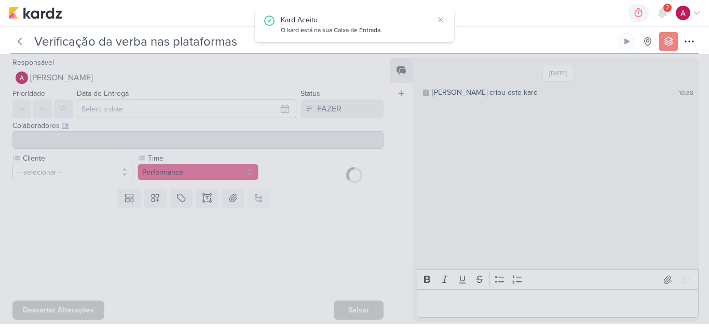
type input "6708081_YEES_PDM_SETEMBRO"
type input "[DATE] 18:00"
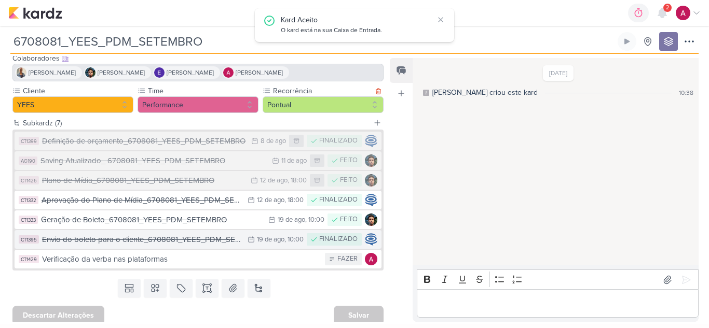
scroll to position [73, 0]
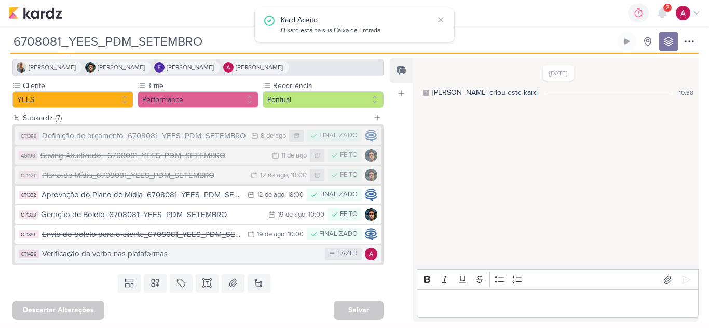
click at [301, 254] on div "Verificação da verba nas plataformas" at bounding box center [181, 254] width 278 height 12
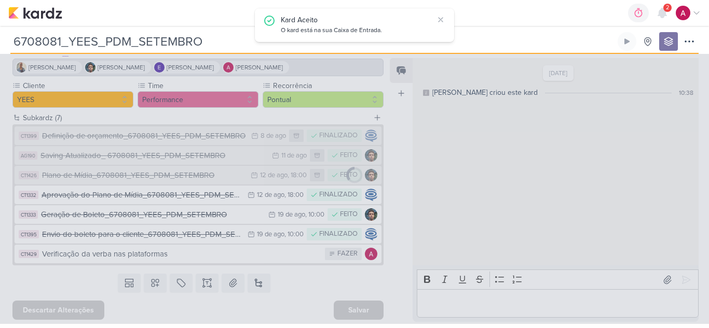
type input "Verificação da verba nas plataformas"
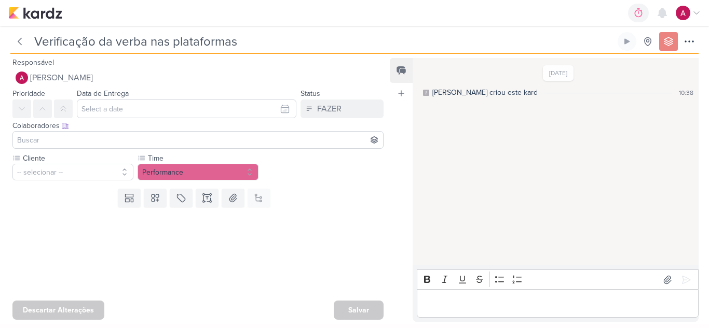
click at [93, 79] on span "[PERSON_NAME]" at bounding box center [61, 78] width 63 height 12
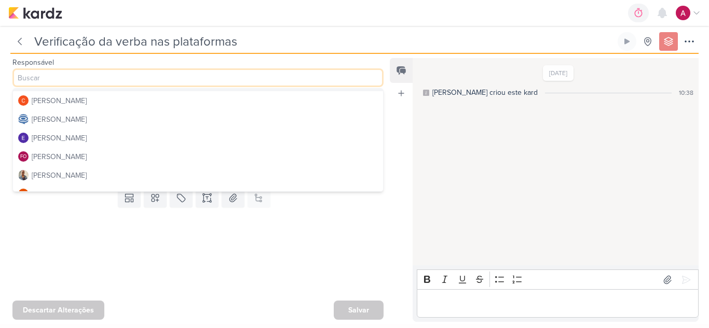
scroll to position [52, 0]
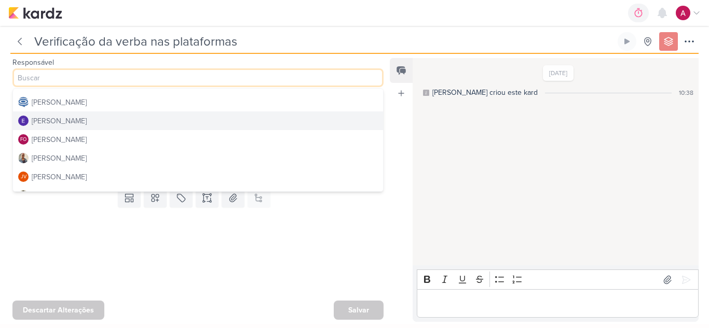
click at [79, 125] on div "[PERSON_NAME]" at bounding box center [59, 121] width 55 height 11
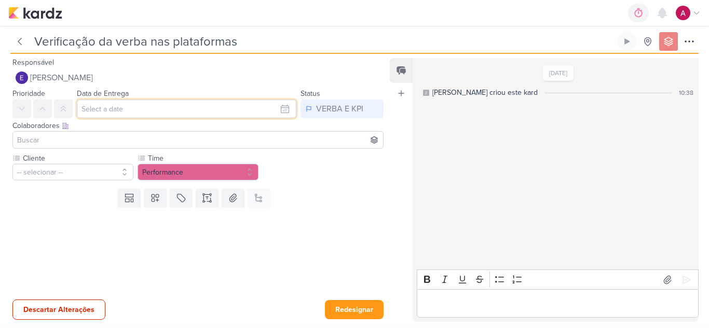
click at [108, 107] on input "text" at bounding box center [186, 109] width 219 height 19
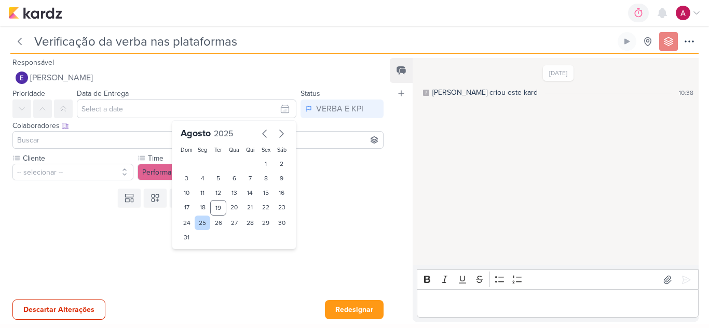
click at [199, 225] on div "25" at bounding box center [203, 223] width 16 height 15
type input "[DATE] 23:59"
click at [201, 254] on select "00 01 02 03 04 05 06 07 08 09 10 11 12 13 14 15 16 17 18 19 20 21 22 23" at bounding box center [202, 255] width 15 height 12
select select "10"
click at [195, 249] on select "00 01 02 03 04 05 06 07 08 09 10 11 12 13 14 15 16 17 18 19 20 21 22 23" at bounding box center [202, 255] width 15 height 12
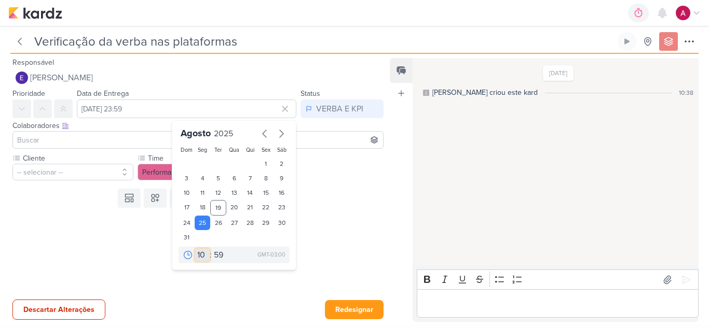
type input "[DATE] 10:59"
click at [214, 259] on select "00 05 10 15 20 25 30 35 40 45 50 55 59" at bounding box center [219, 255] width 15 height 12
select select "0"
click at [212, 249] on select "00 05 10 15 20 25 30 35 40 45 50 55 59" at bounding box center [219, 255] width 15 height 12
type input "[DATE] 10:00"
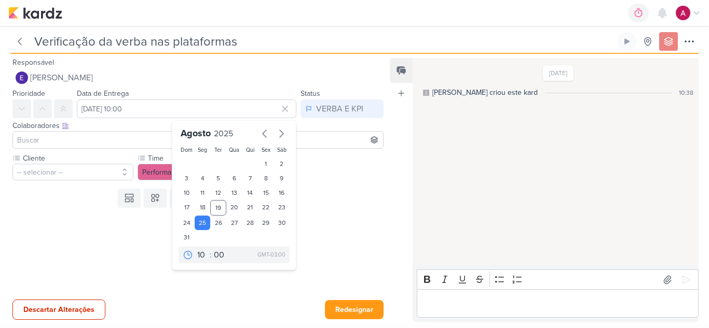
click at [105, 135] on input at bounding box center [198, 140] width 366 height 12
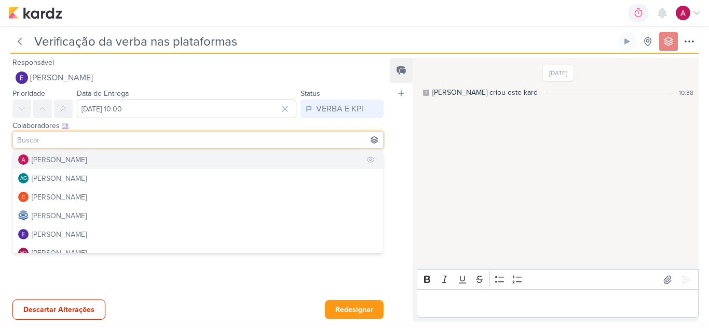
click at [96, 161] on button "[PERSON_NAME]" at bounding box center [198, 159] width 370 height 19
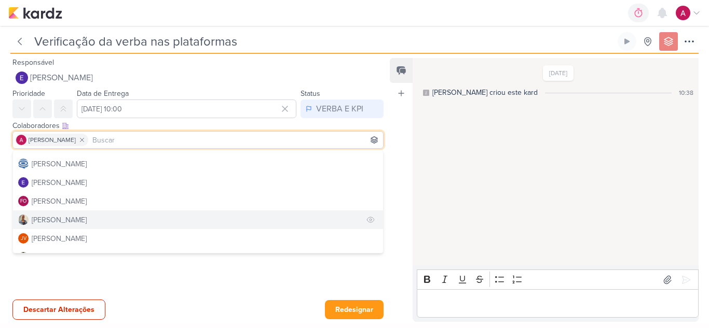
click at [60, 218] on div "[PERSON_NAME]" at bounding box center [59, 220] width 55 height 11
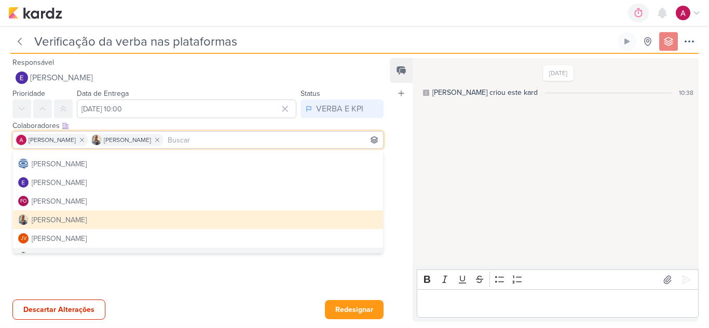
click at [119, 278] on div at bounding box center [193, 254] width 387 height 84
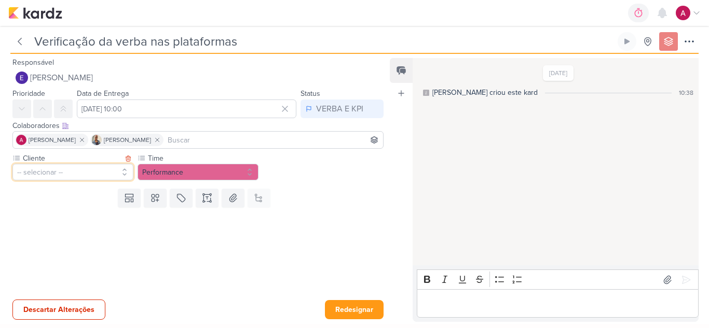
click at [73, 169] on button "-- selecionar --" at bounding box center [72, 172] width 121 height 17
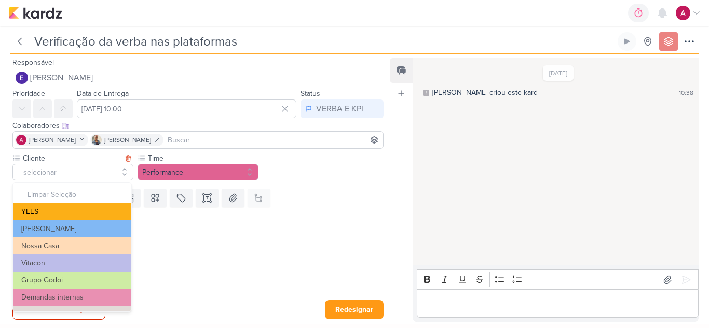
click at [71, 211] on button "YEES" at bounding box center [72, 211] width 118 height 17
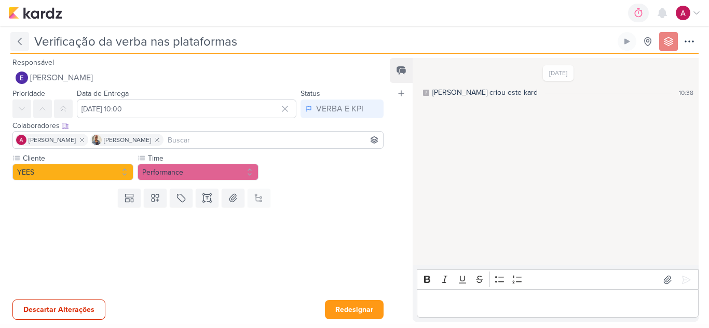
click at [26, 47] on button at bounding box center [19, 41] width 19 height 19
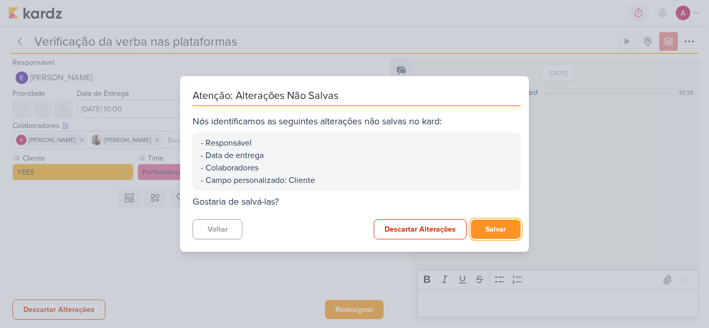
click at [495, 232] on button "Salvar" at bounding box center [495, 229] width 50 height 19
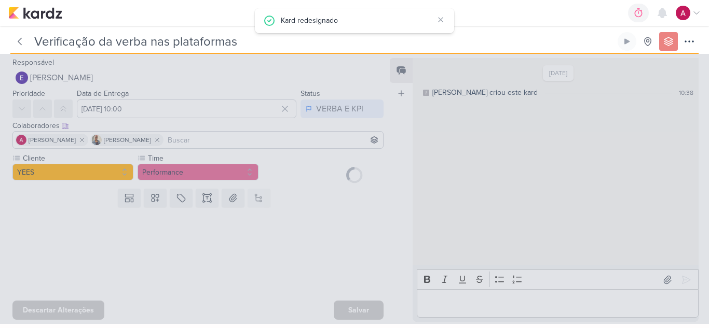
type input "6708081_YEES_PDM_SETEMBRO"
type input "[DATE] 18:00"
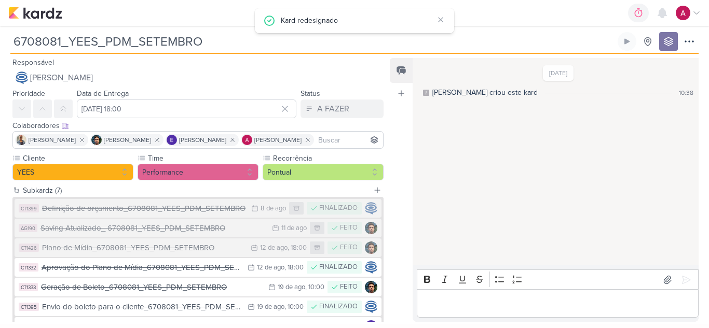
drag, startPoint x: 217, startPoint y: 40, endPoint x: 4, endPoint y: 52, distance: 214.0
click at [4, 52] on div "6708081_YEES_PDM_SETEMBRO Criado por [PERSON_NAME] nenhum grupo disponível" at bounding box center [354, 40] width 709 height 28
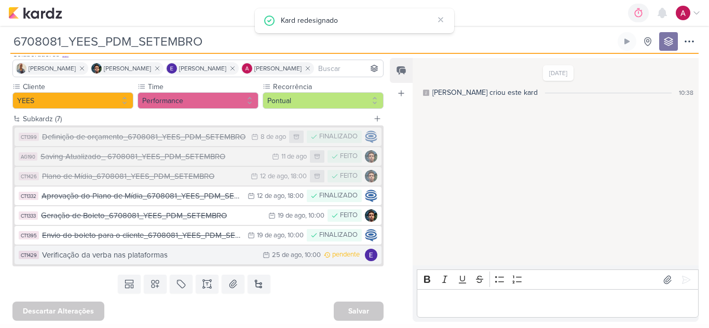
scroll to position [73, 0]
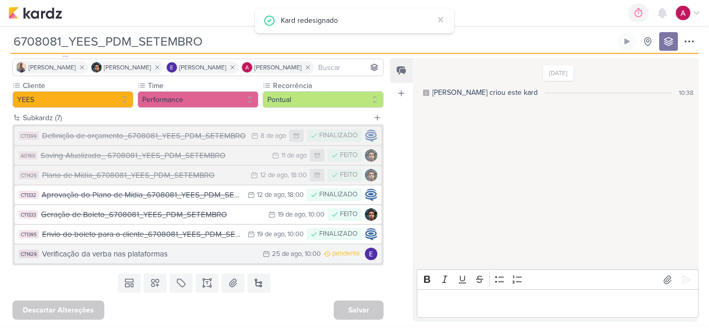
click at [148, 258] on div "Verificação da verba nas plataformas" at bounding box center [149, 254] width 215 height 12
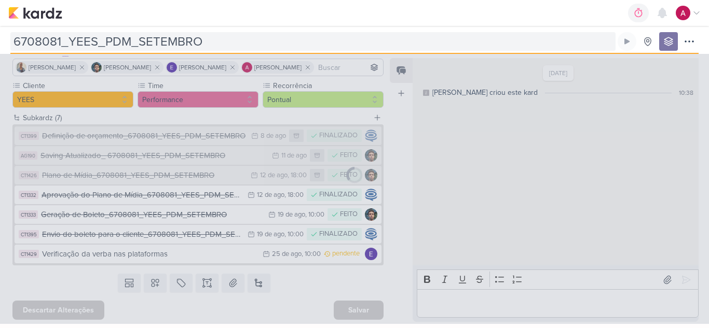
type input "Verificação da verba nas plataformas"
type input "[DATE] 10:00"
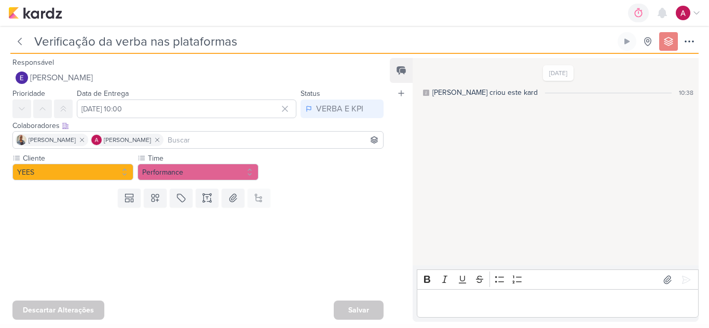
click at [246, 44] on input "Verificação da verba nas plataformas" at bounding box center [323, 41] width 584 height 19
paste input "6708081_YEES_PDM_SETEMBRO"
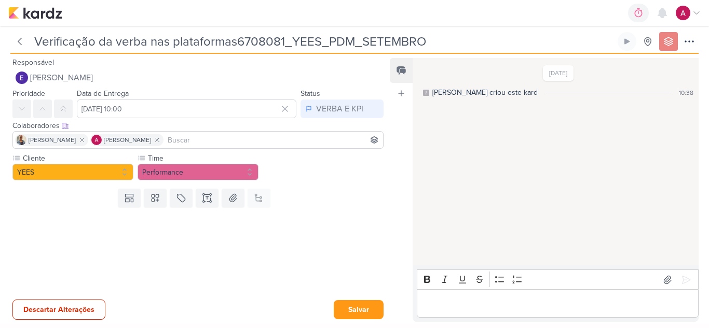
click at [235, 39] on input "Verificação da verba nas plataformas6708081_YEES_PDM_SETEMBRO" at bounding box center [323, 41] width 584 height 19
click at [151, 199] on icon at bounding box center [155, 198] width 10 height 10
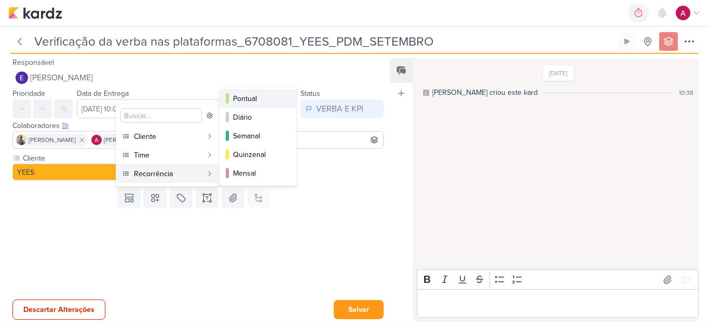
click at [272, 96] on div "Pontual" at bounding box center [258, 98] width 51 height 11
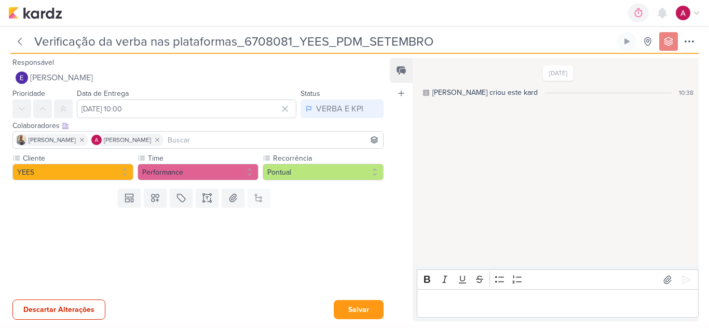
click at [502, 305] on p "Editor editing area: main" at bounding box center [557, 304] width 271 height 12
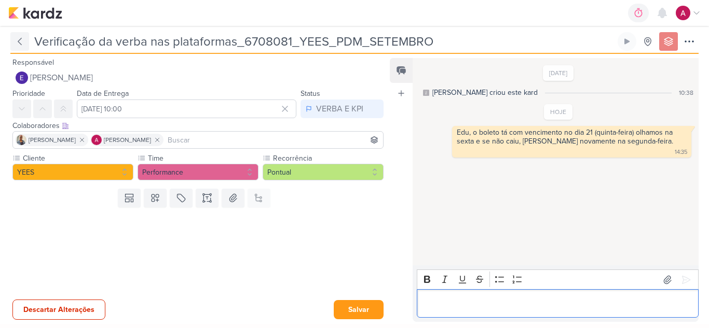
click at [13, 40] on button at bounding box center [19, 41] width 19 height 19
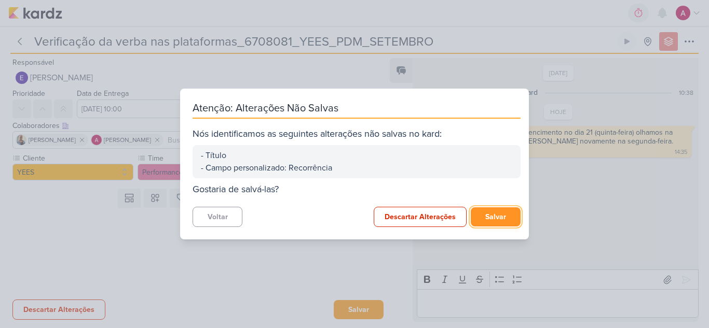
click at [495, 221] on button "Salvar" at bounding box center [495, 216] width 50 height 19
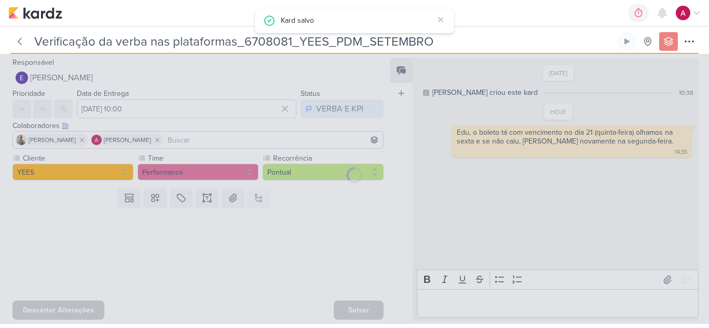
type input "6708081_YEES_PDM_SETEMBRO"
type input "[DATE] 18:00"
